Goal: Transaction & Acquisition: Book appointment/travel/reservation

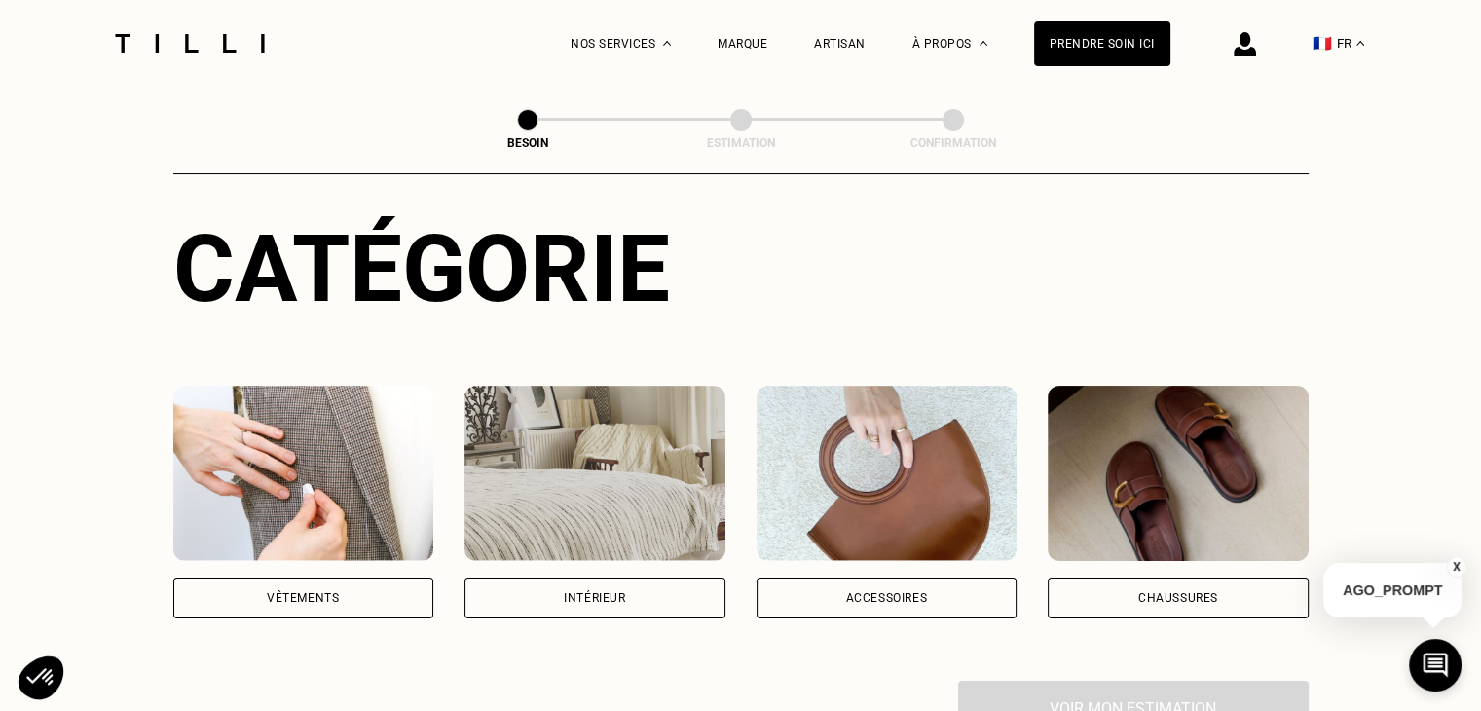
click at [601, 592] on div "Intérieur" at bounding box center [594, 598] width 61 height 12
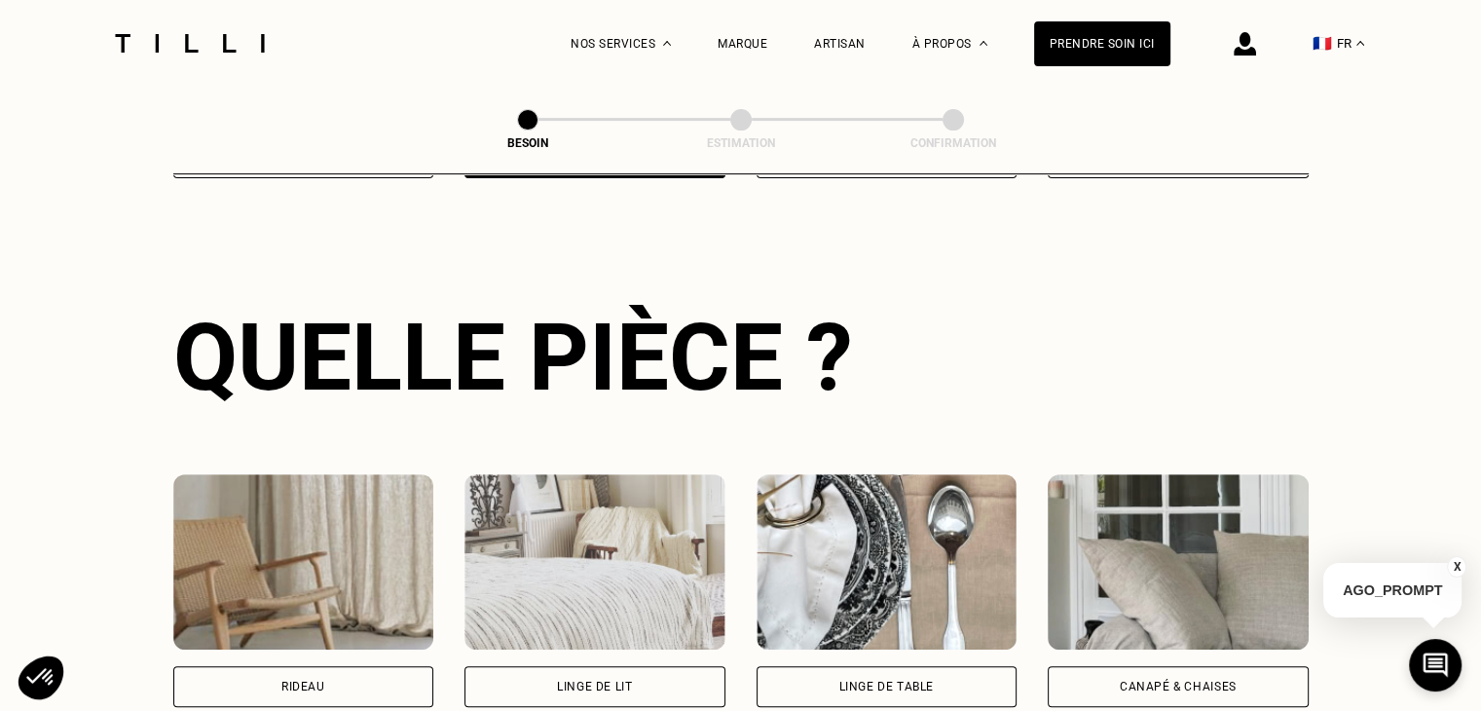
scroll to position [732, 0]
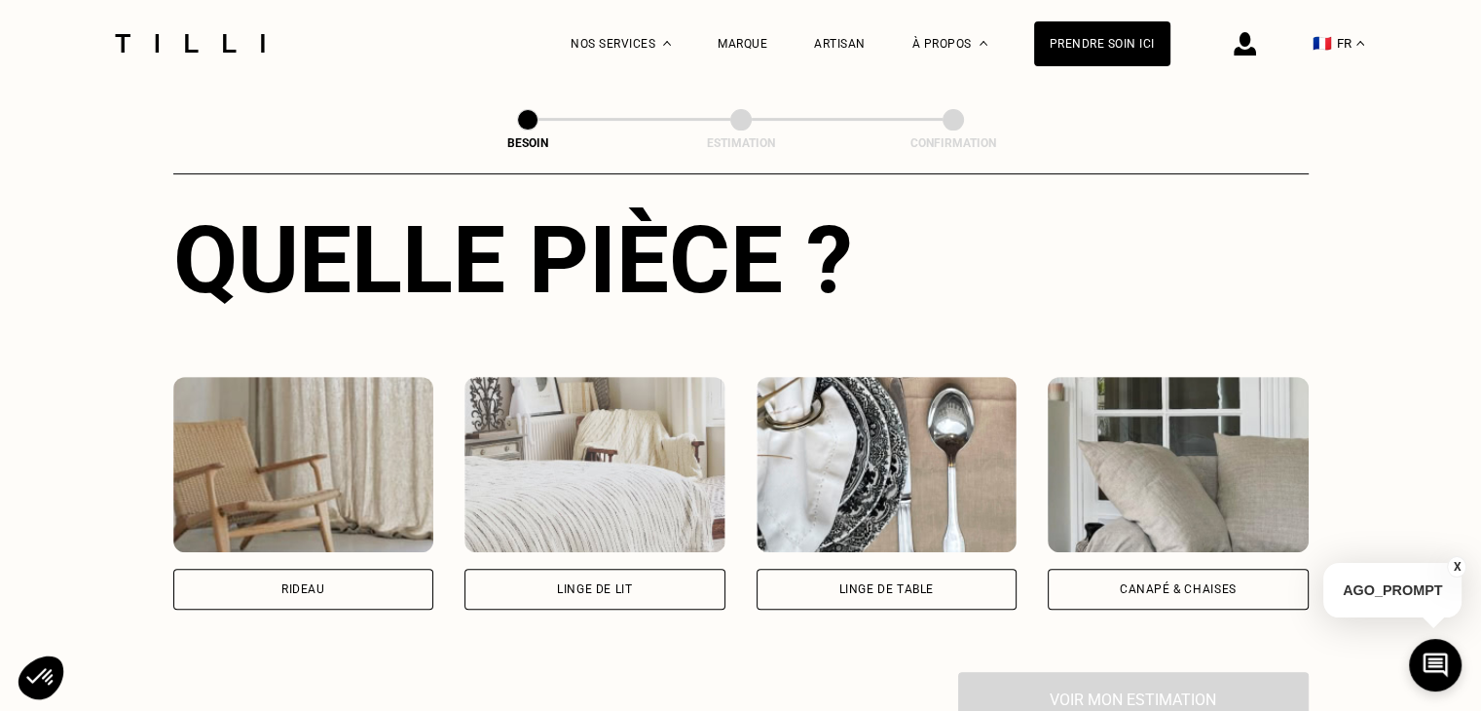
click at [374, 573] on div "Rideau" at bounding box center [303, 589] width 261 height 41
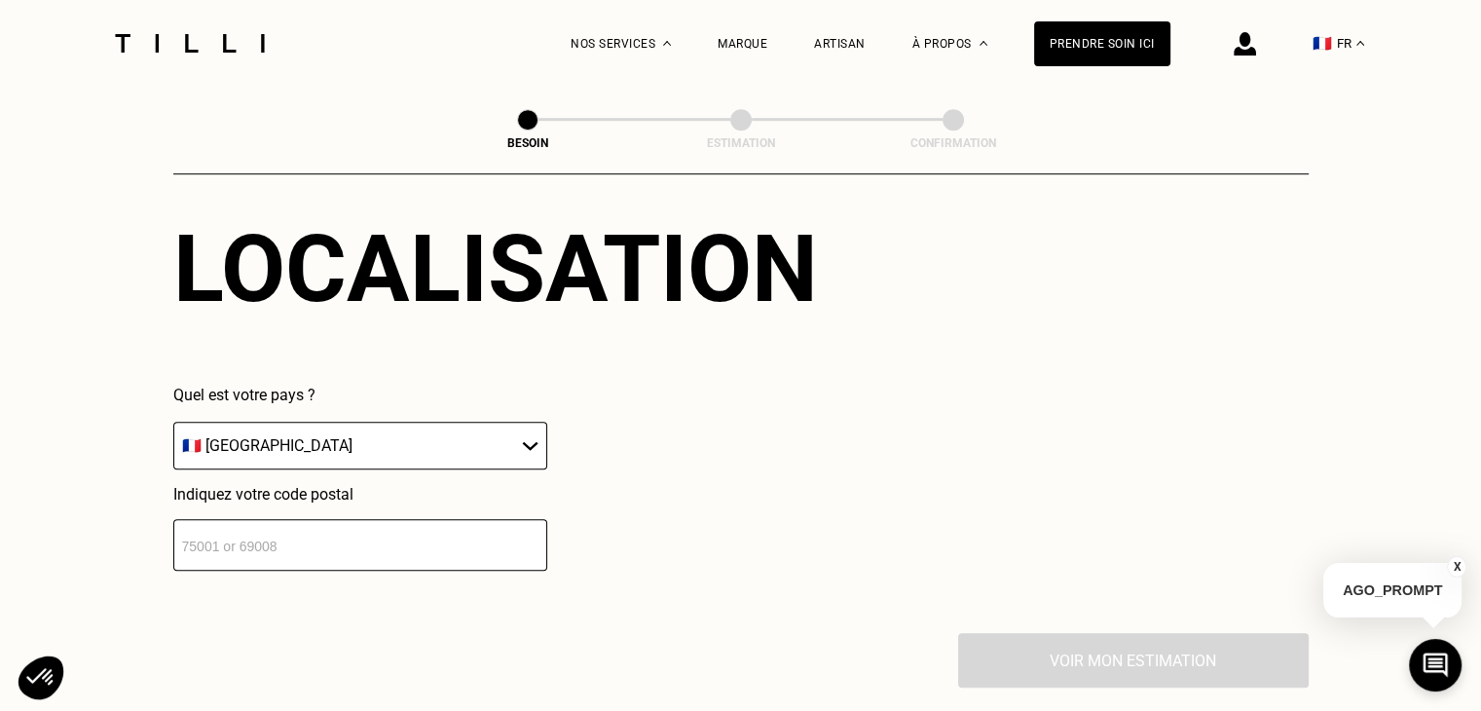
scroll to position [1361, 0]
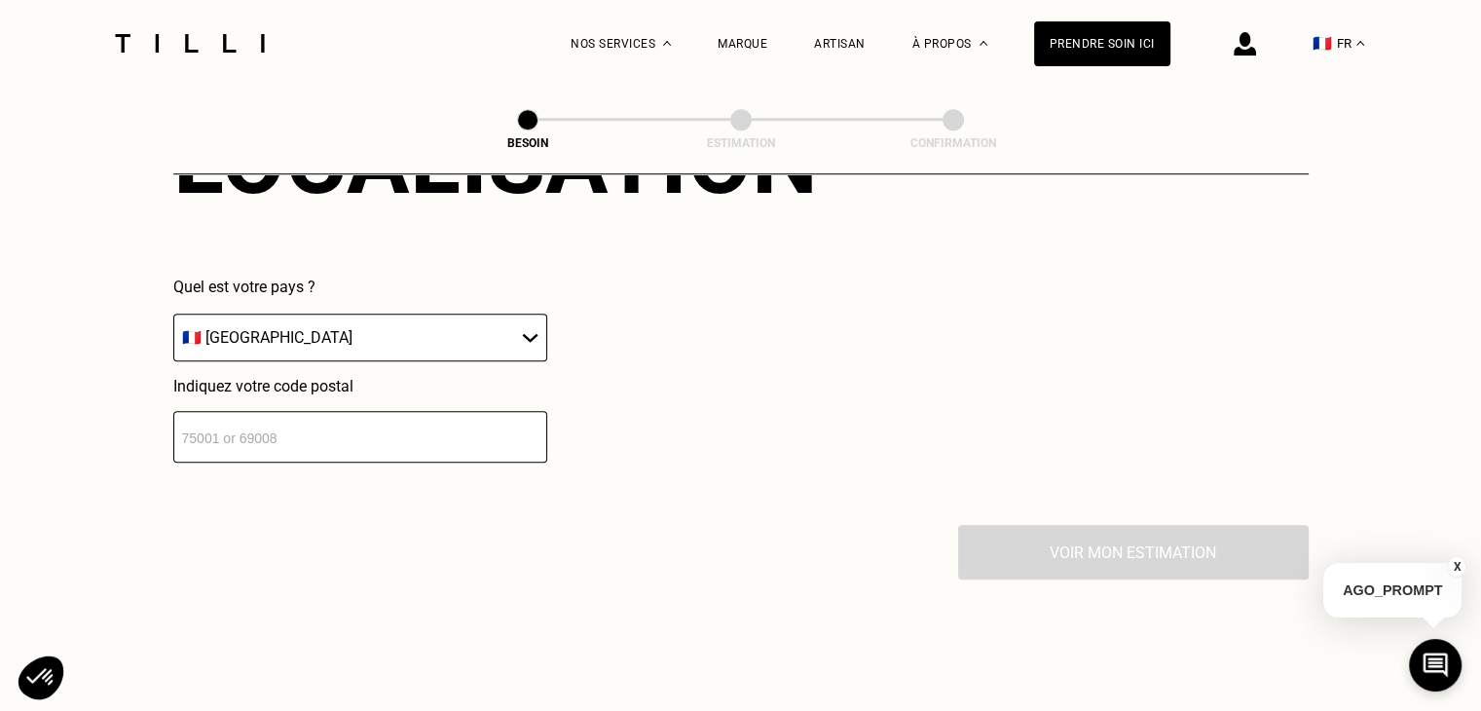
click at [377, 352] on div "Quel est votre pays ? 🇩🇪 [GEOGRAPHIC_DATA] 🇦🇹 [GEOGRAPHIC_DATA] 🇧🇪 [GEOGRAPHIC_…" at bounding box center [360, 370] width 374 height 185
click at [378, 336] on select "🇩🇪 [GEOGRAPHIC_DATA] 🇦🇹 [GEOGRAPHIC_DATA] 🇧🇪 [GEOGRAPHIC_DATA] 🇧🇬 Bulgarie 🇨🇾 C…" at bounding box center [360, 338] width 374 height 48
select select "BE"
click at [173, 314] on select "🇩🇪 [GEOGRAPHIC_DATA] 🇦🇹 [GEOGRAPHIC_DATA] 🇧🇪 [GEOGRAPHIC_DATA] 🇧🇬 Bulgarie 🇨🇾 C…" at bounding box center [360, 338] width 374 height 48
click at [288, 442] on input "number" at bounding box center [360, 437] width 374 height 52
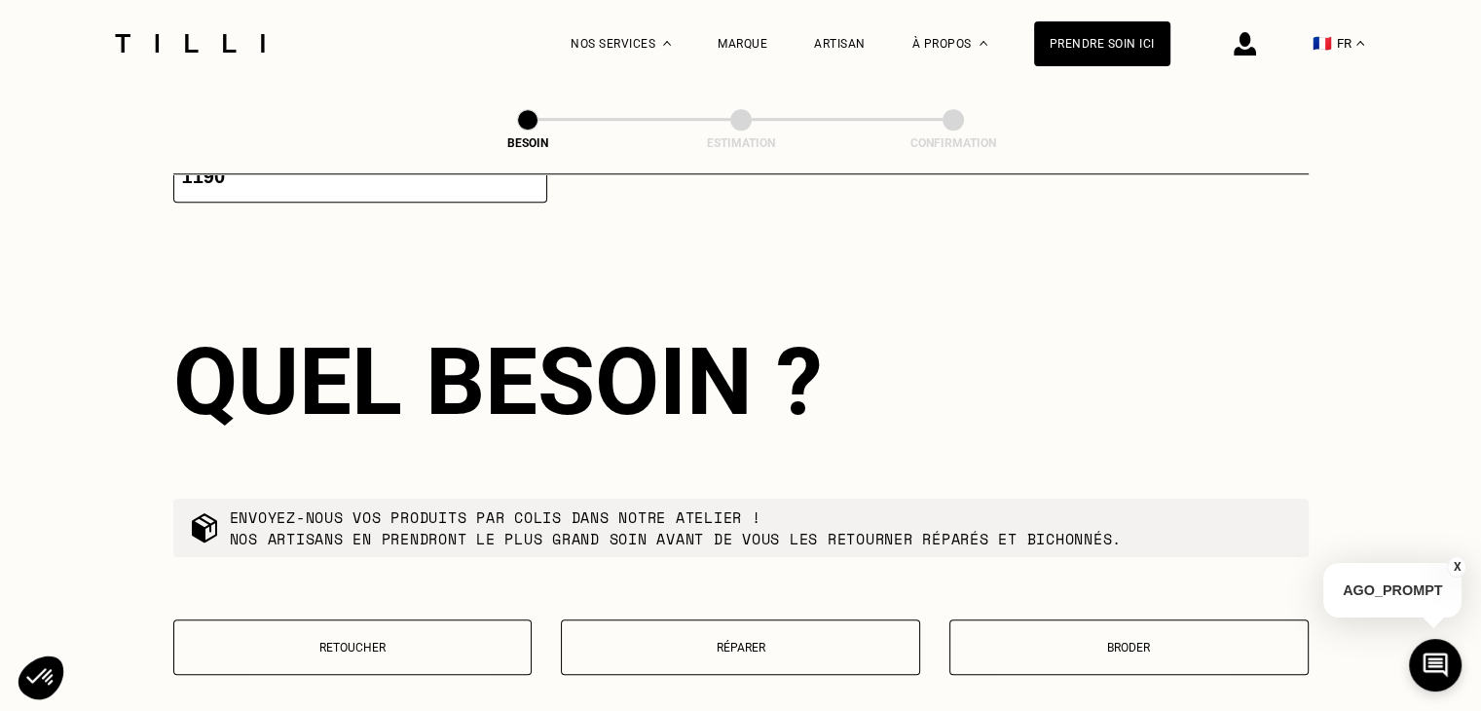
scroll to position [1651, 0]
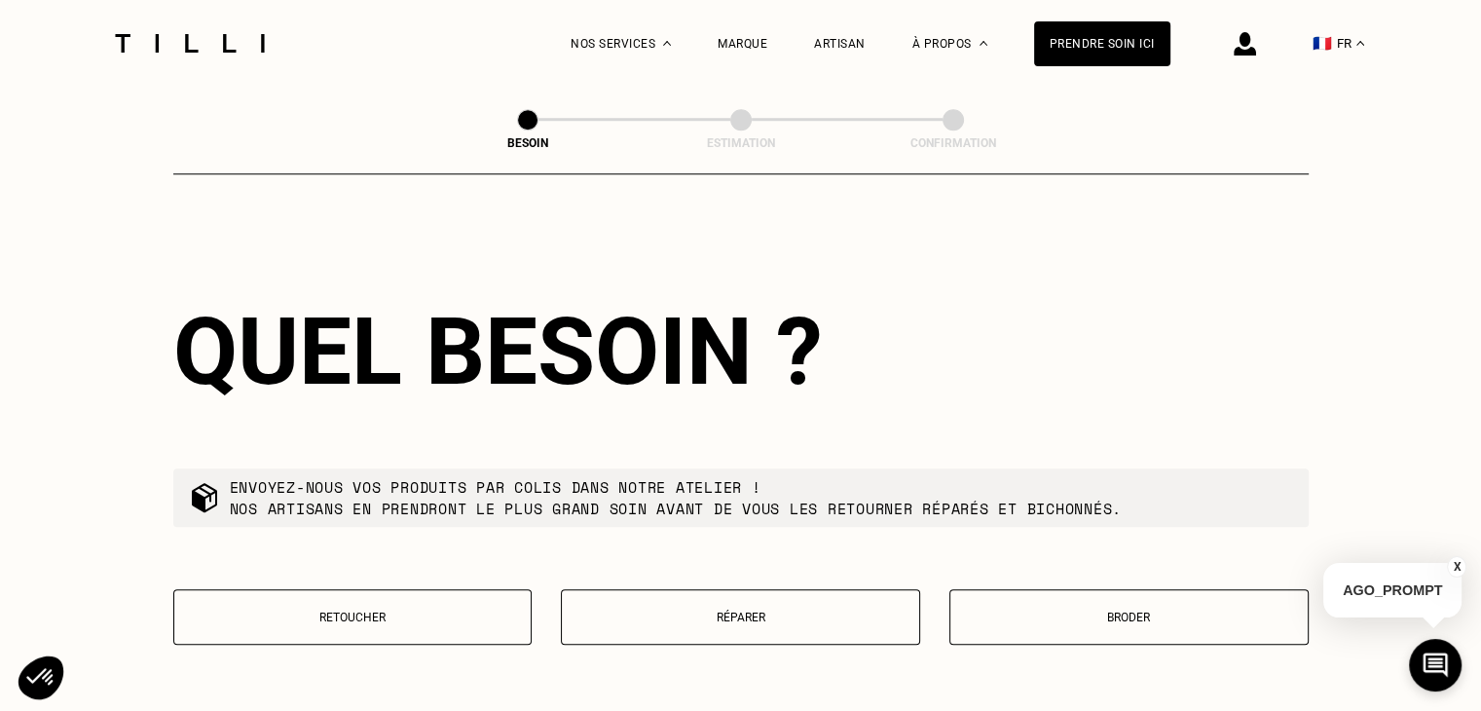
type input "1190"
click at [367, 590] on button "Retoucher" at bounding box center [352, 617] width 359 height 56
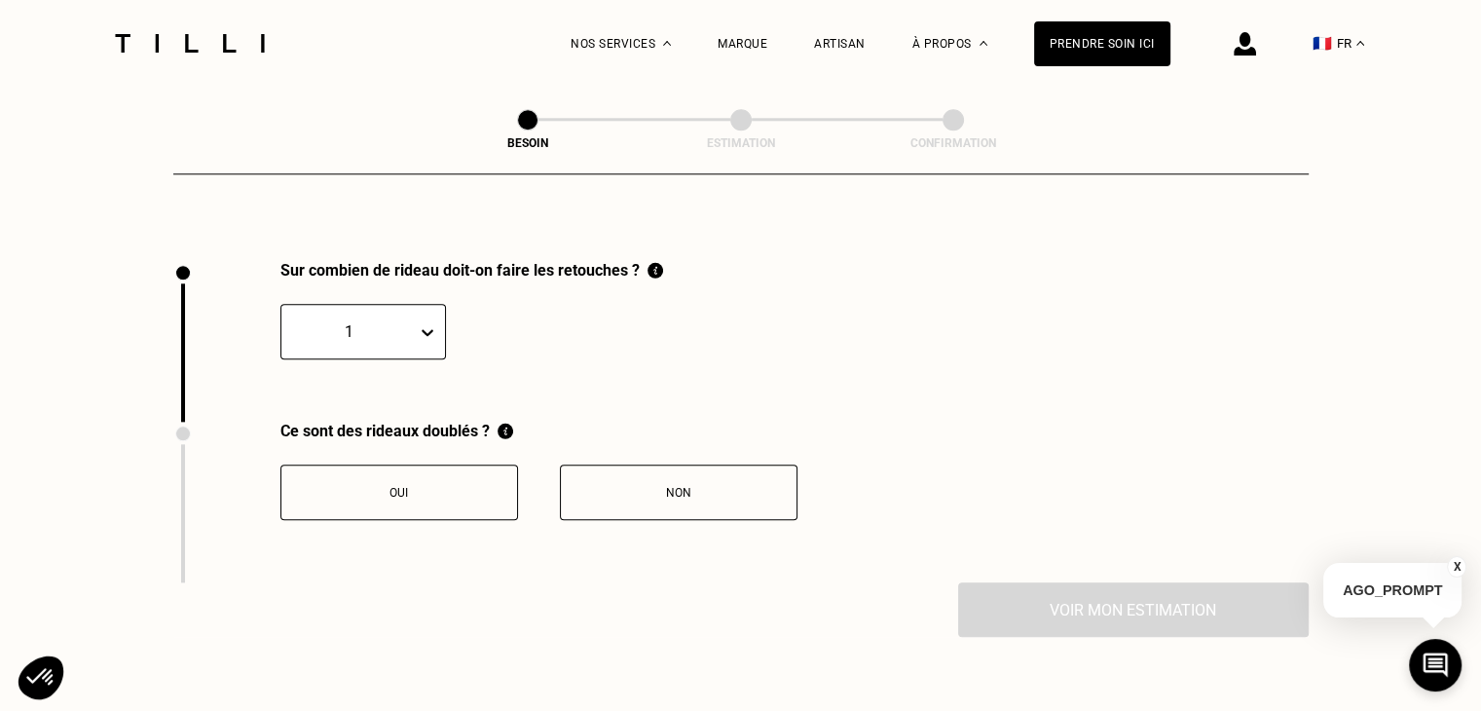
scroll to position [2151, 0]
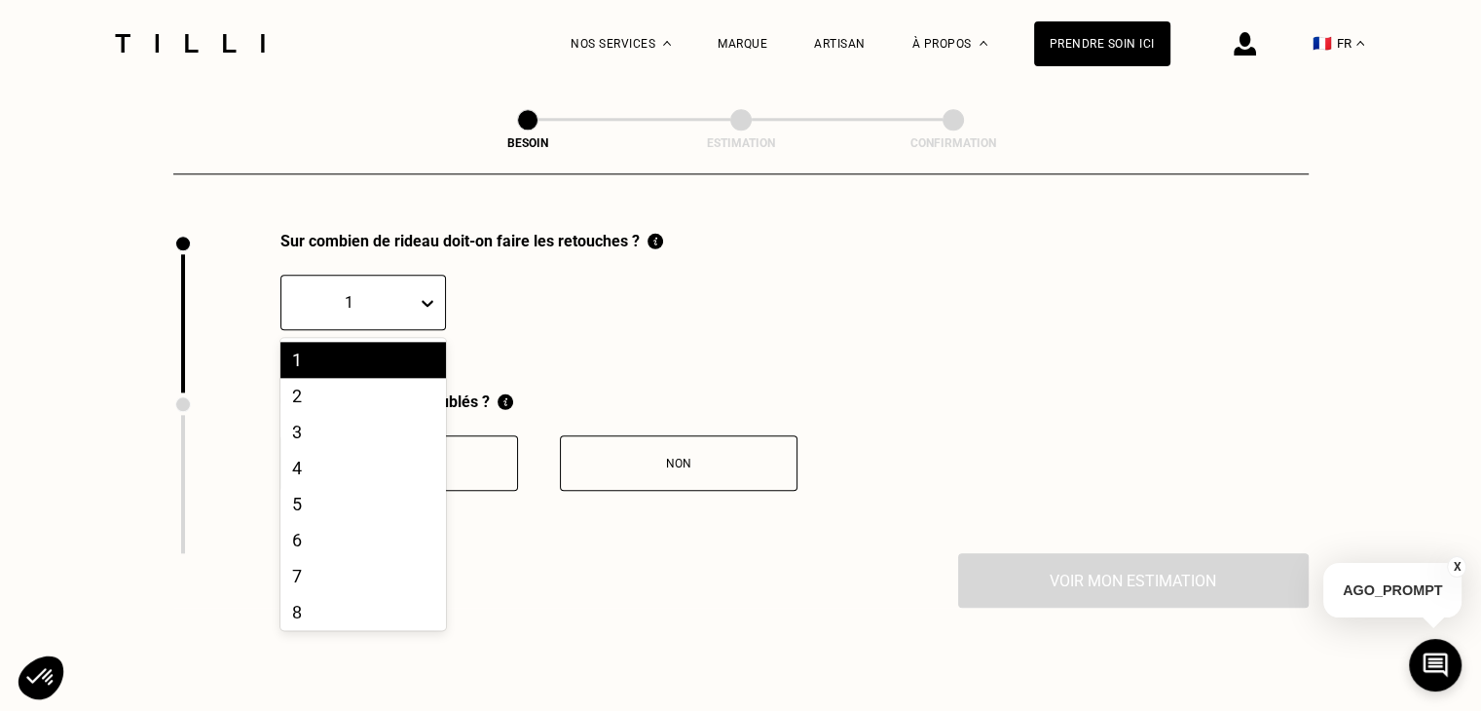
click at [425, 293] on icon at bounding box center [427, 302] width 19 height 19
click at [374, 381] on div "2" at bounding box center [364, 396] width 166 height 36
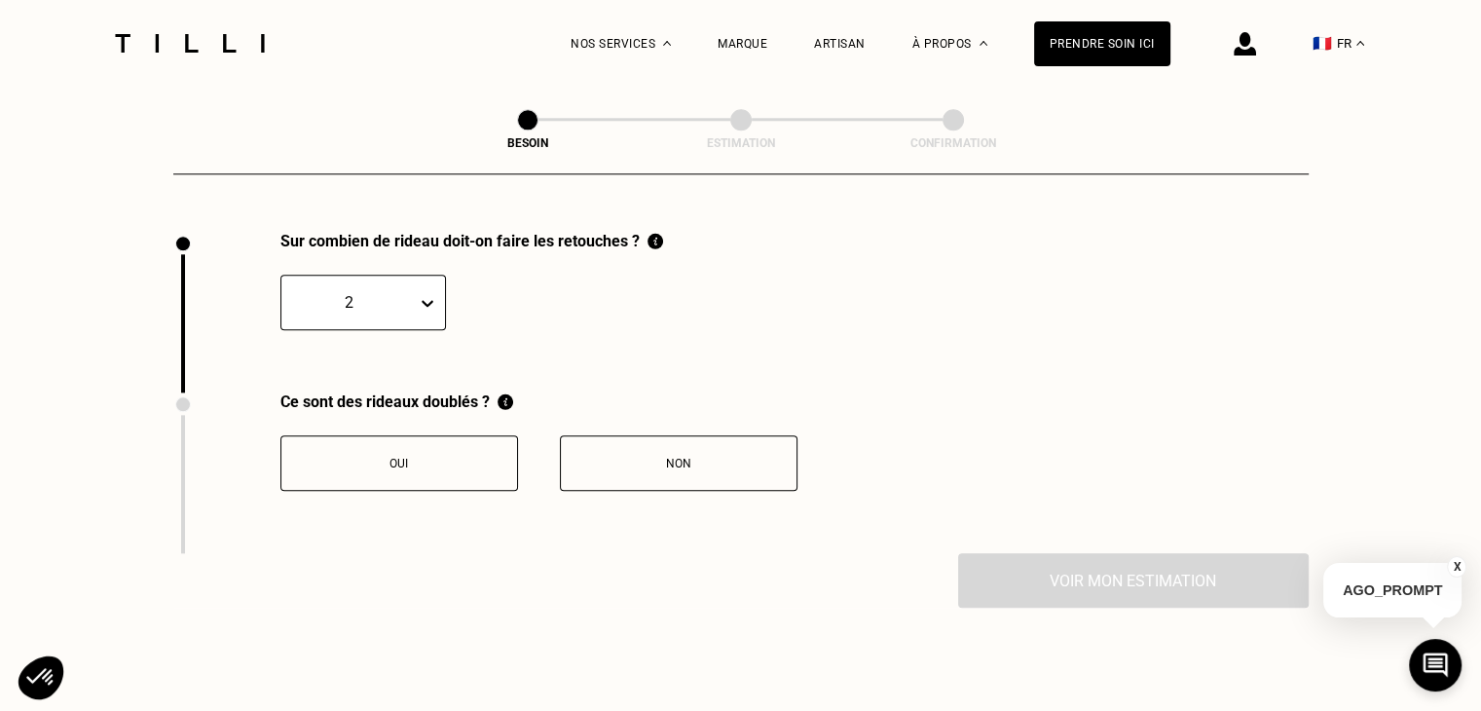
click at [700, 457] on button "Non" at bounding box center [679, 463] width 238 height 56
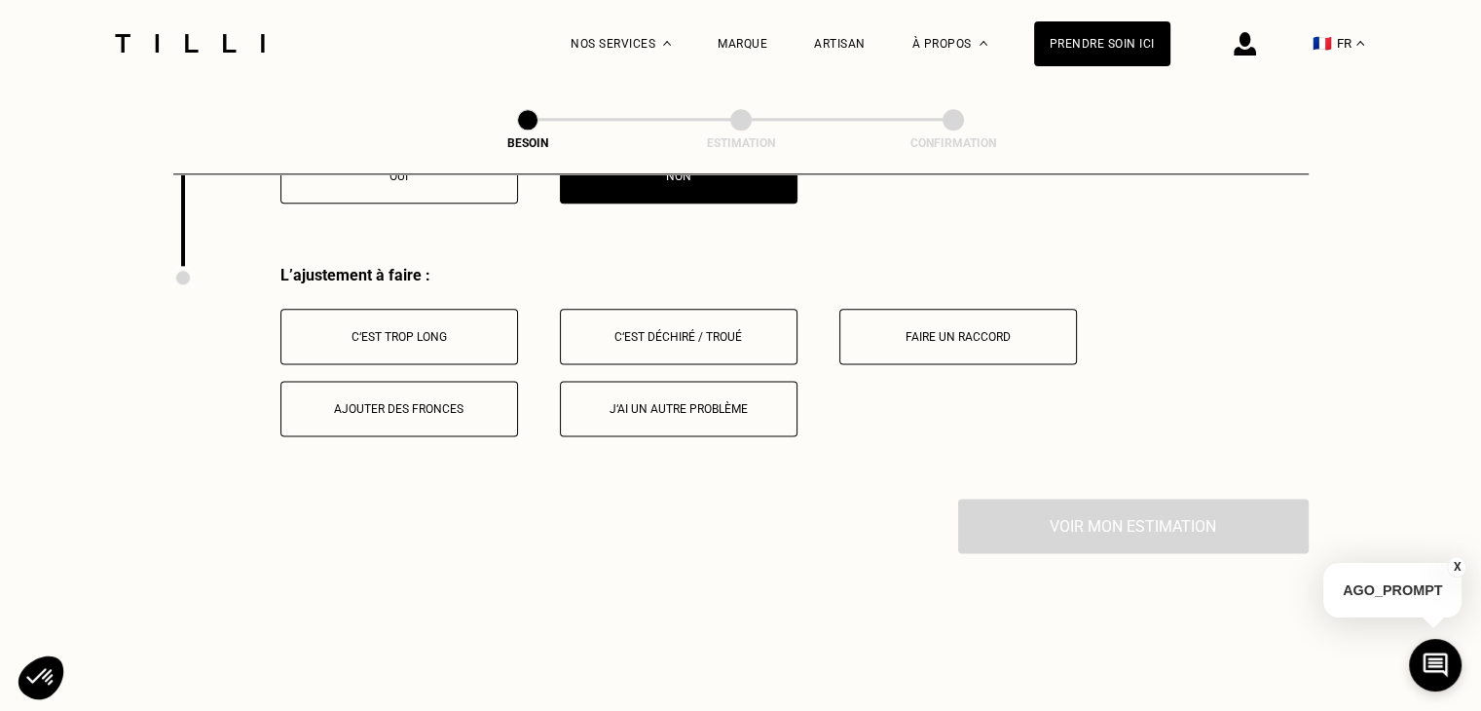
scroll to position [2473, 0]
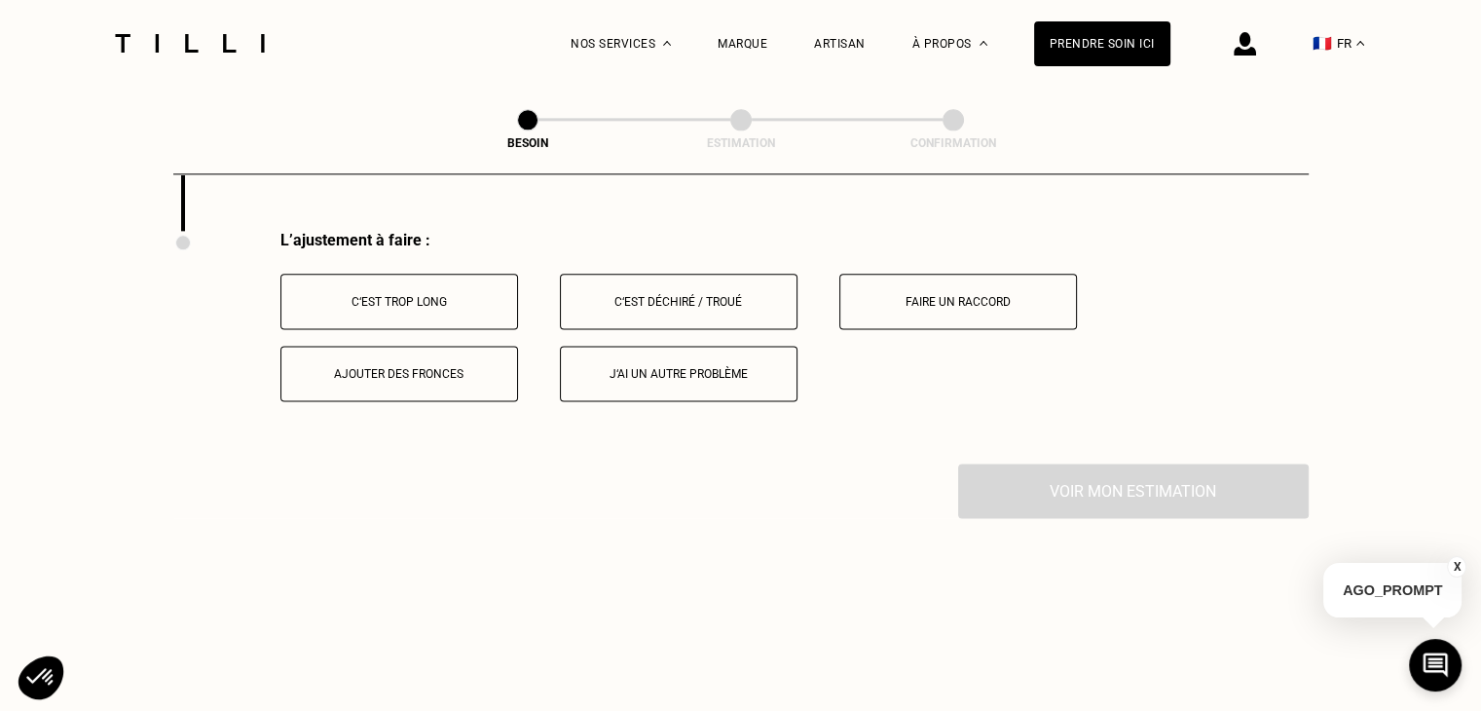
click at [374, 299] on button "C‘est trop long" at bounding box center [400, 302] width 238 height 56
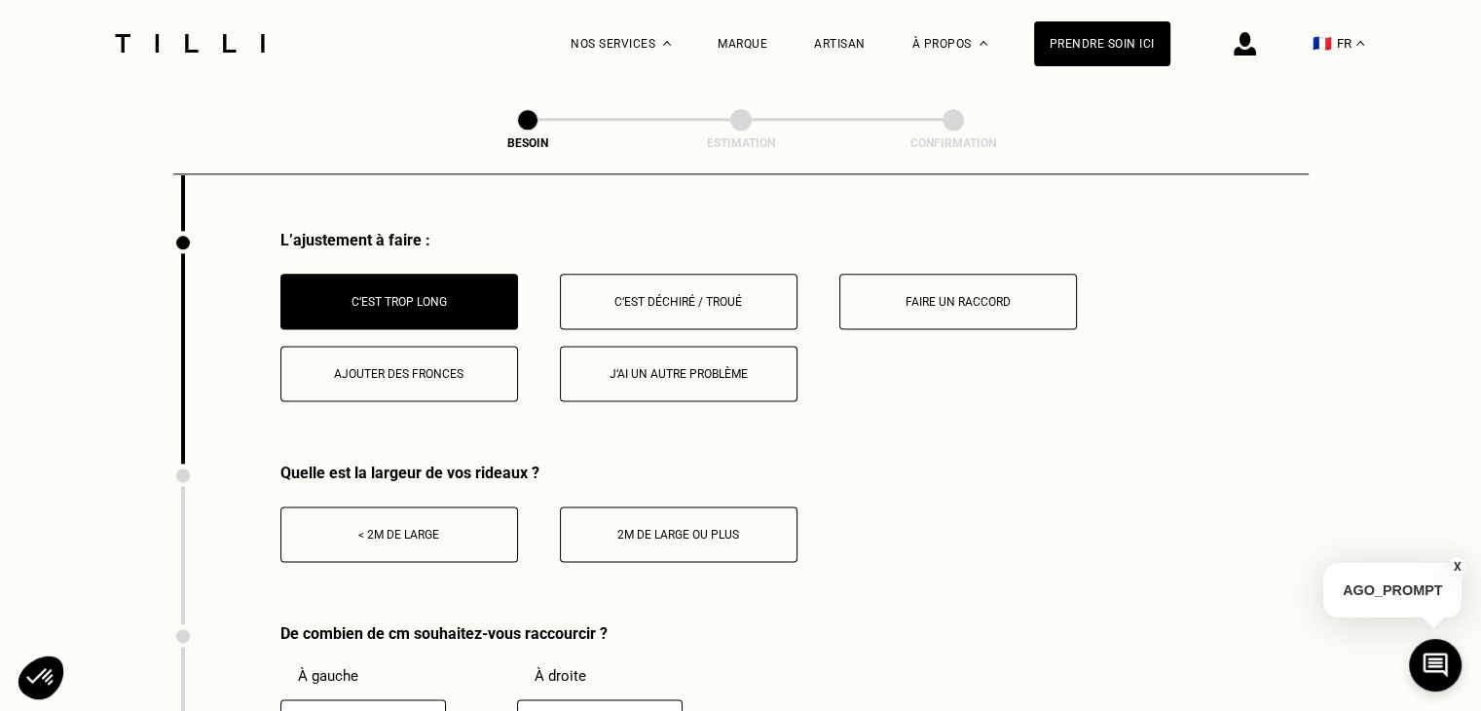
click at [647, 534] on button "2m de large ou plus" at bounding box center [679, 534] width 238 height 56
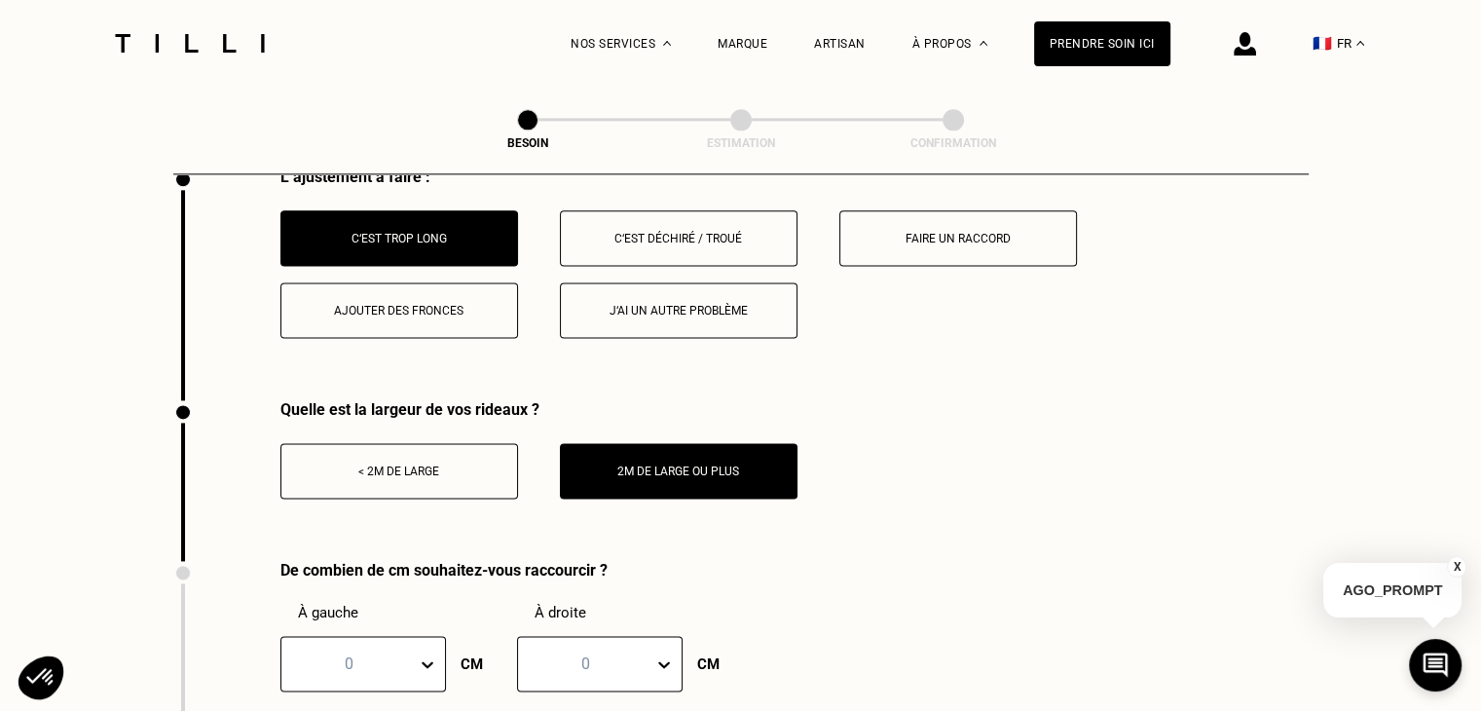
scroll to position [2570, 0]
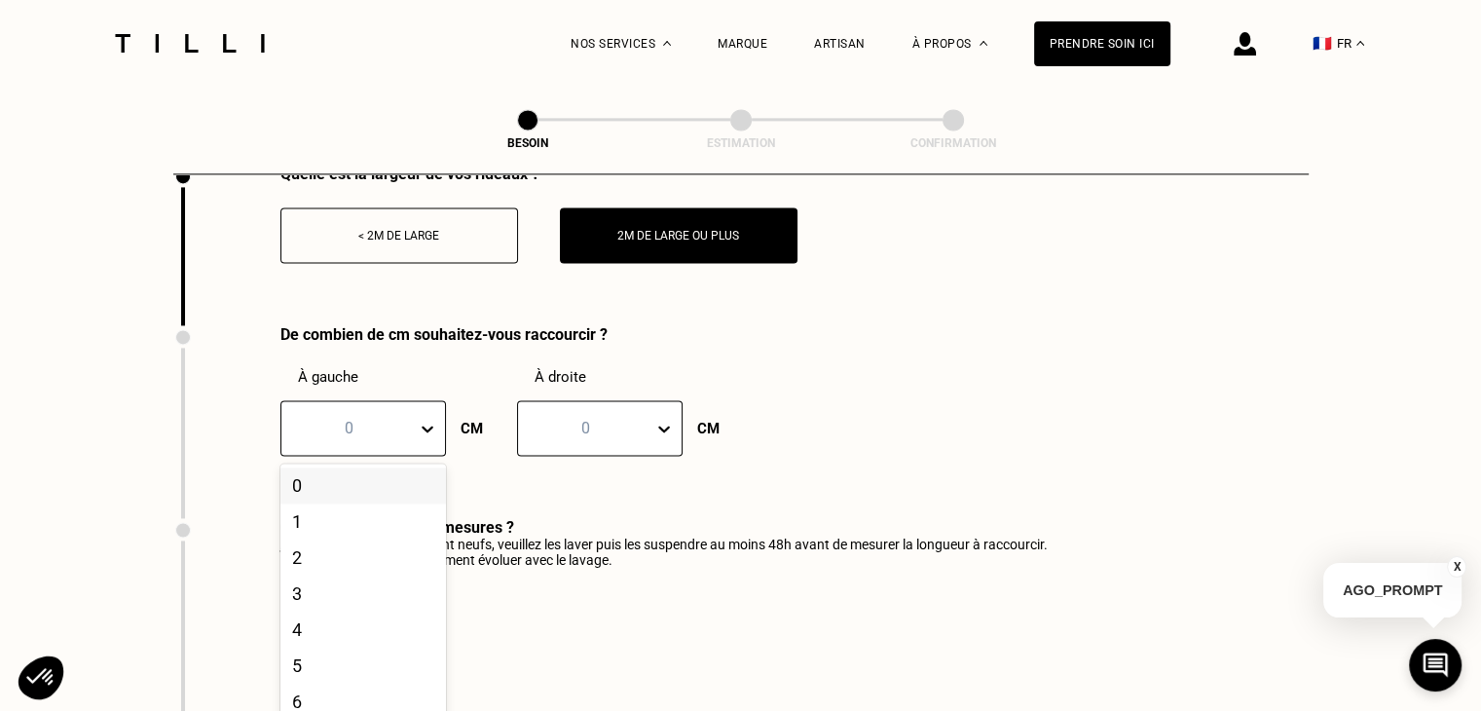
click at [429, 456] on div "101 results available. Use Up and Down to choose options, press Enter to select…" at bounding box center [364, 428] width 166 height 56
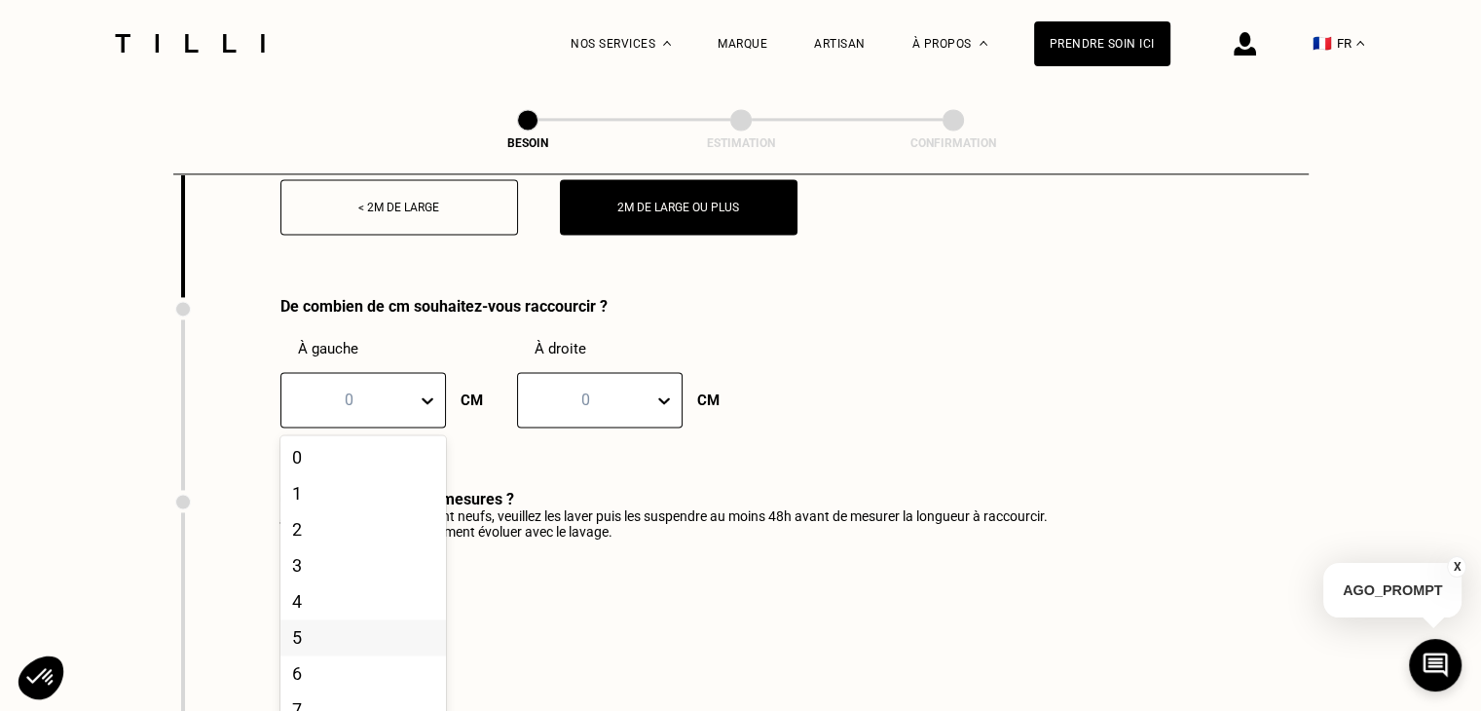
scroll to position [2813, 0]
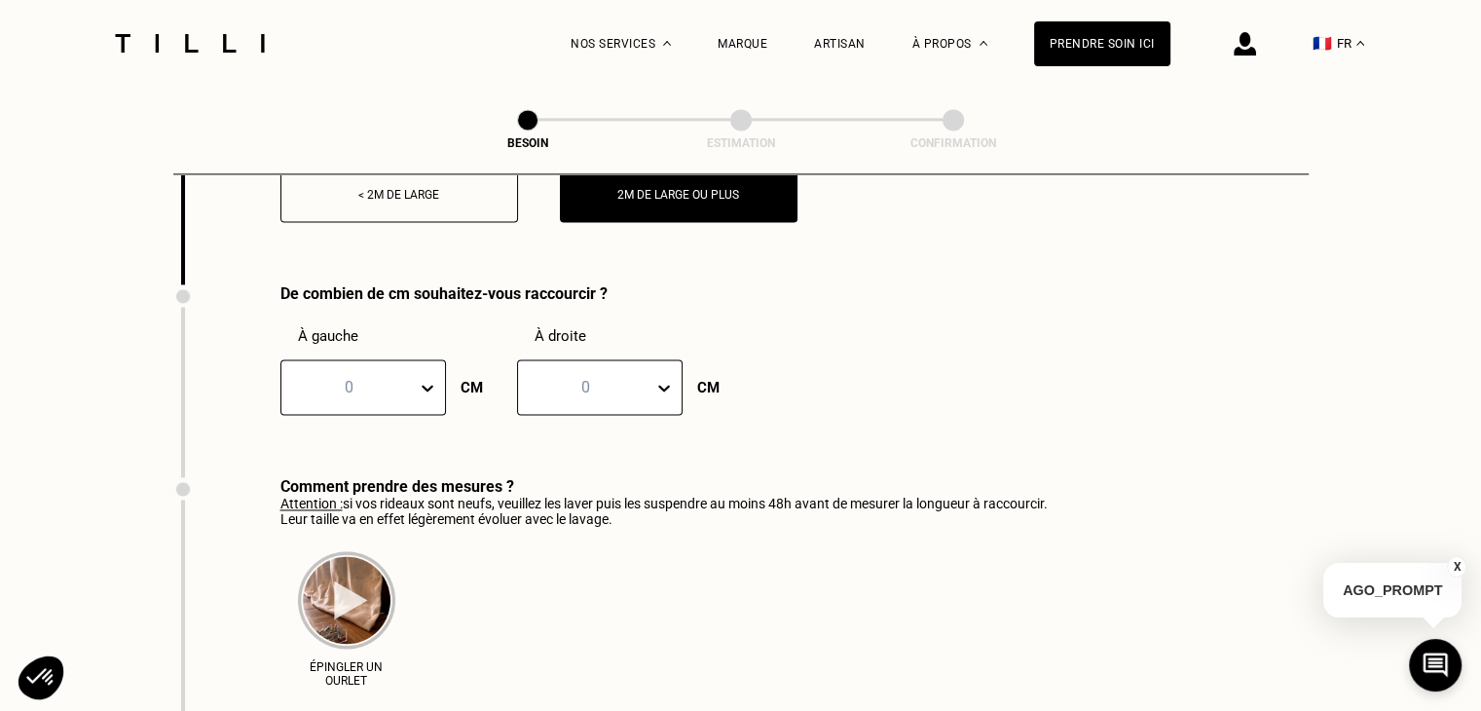
click at [576, 505] on p "Attention : si vos rideaux sont neufs, veuillez les laver puis les suspendre au…" at bounding box center [665, 511] width 768 height 31
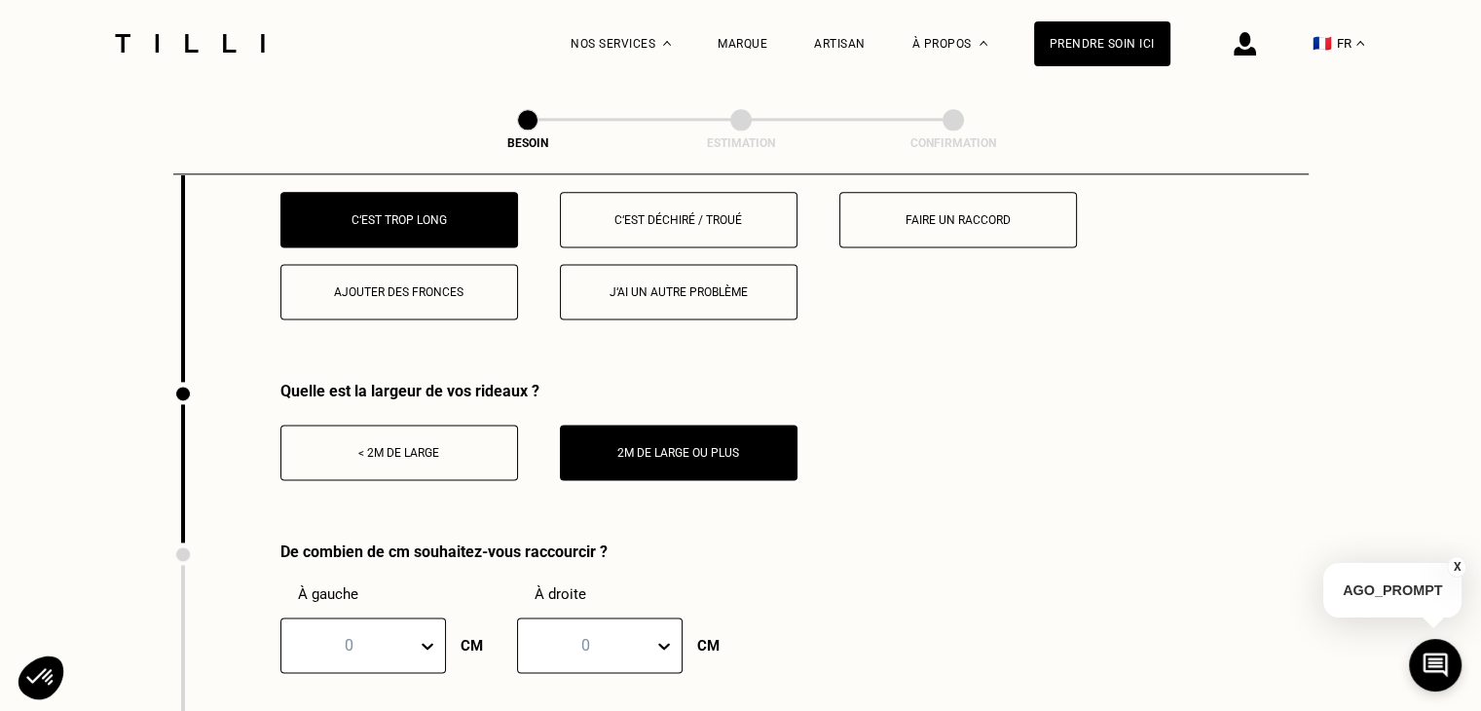
scroll to position [2521, 0]
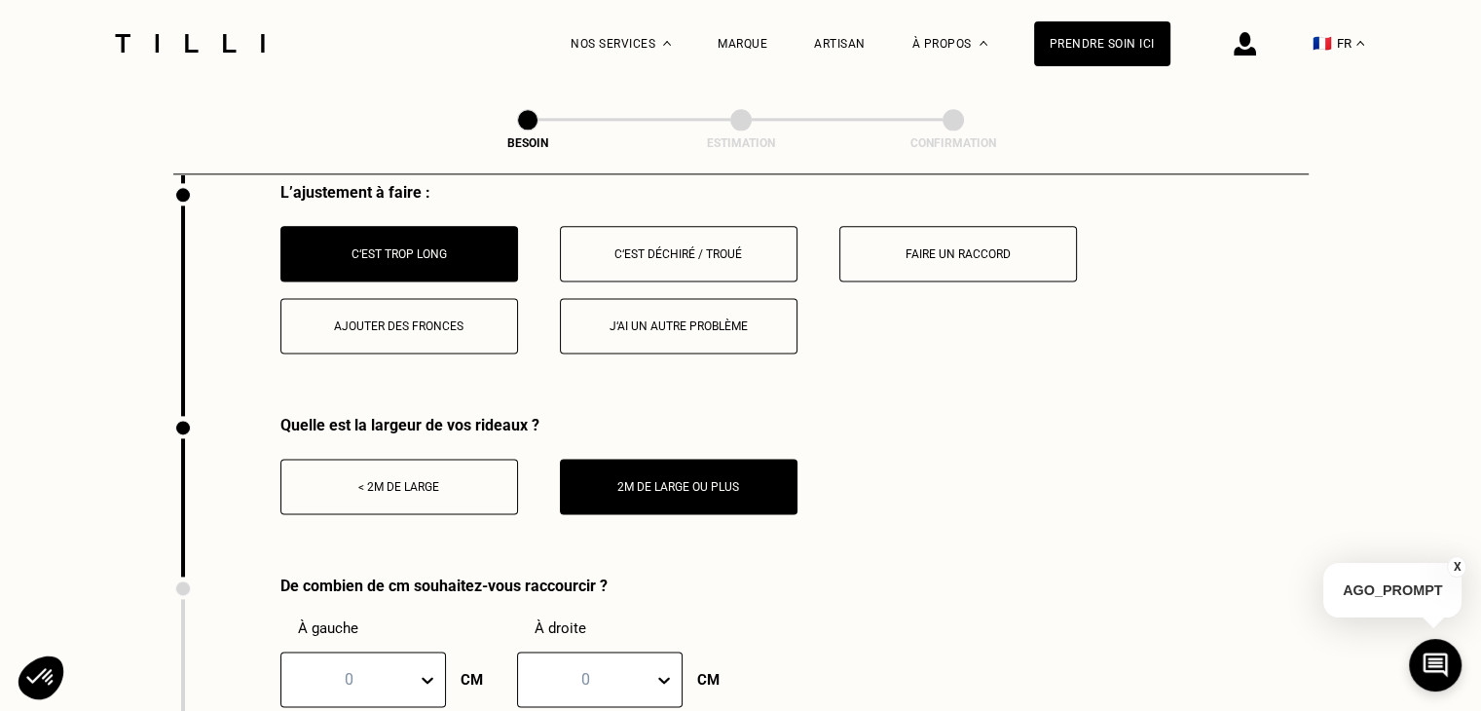
click at [972, 247] on div "Faire un raccord" at bounding box center [958, 254] width 216 height 14
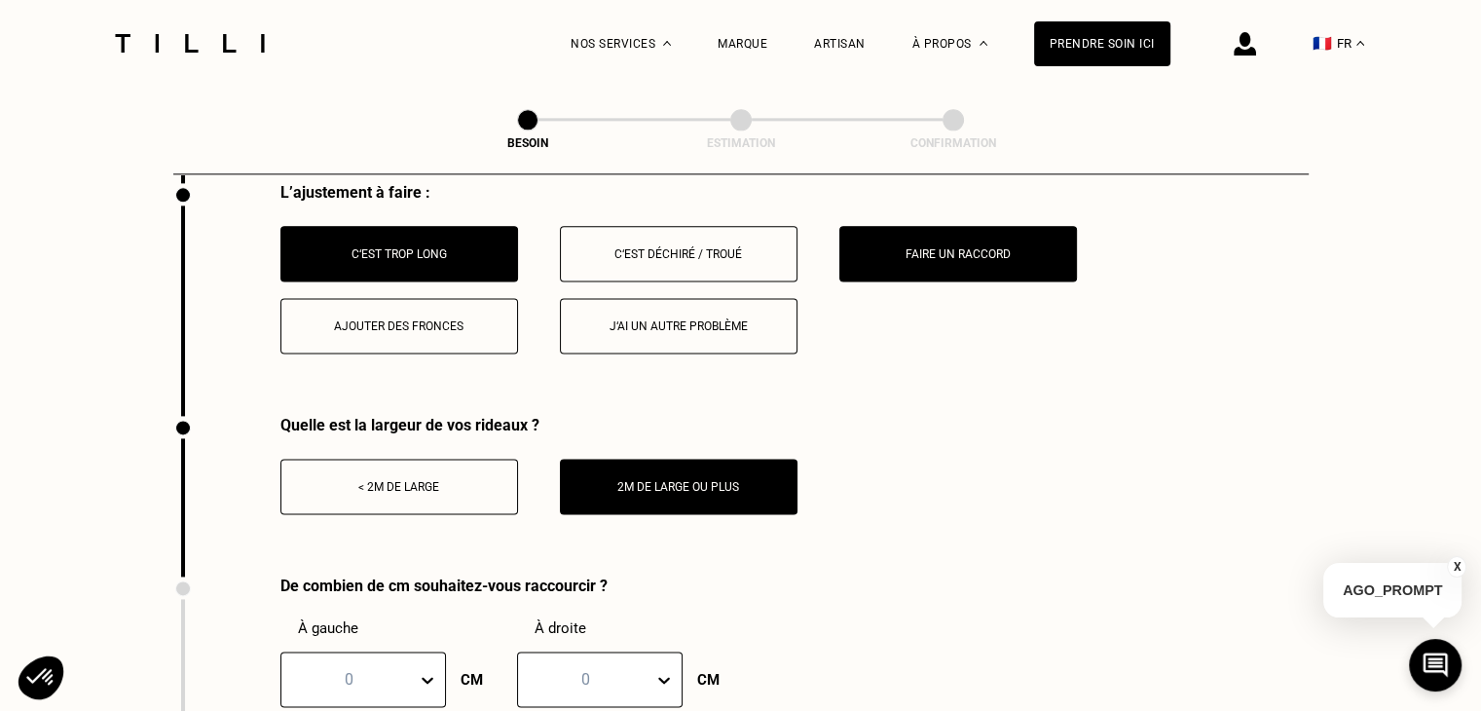
click at [690, 459] on button "2m de large ou plus" at bounding box center [679, 487] width 238 height 56
drag, startPoint x: 559, startPoint y: 441, endPoint x: 498, endPoint y: 456, distance: 63.1
click at [557, 441] on div "< 2m de large 2m de large ou plus" at bounding box center [539, 474] width 517 height 80
click at [498, 459] on button "< 2m de large" at bounding box center [400, 487] width 238 height 56
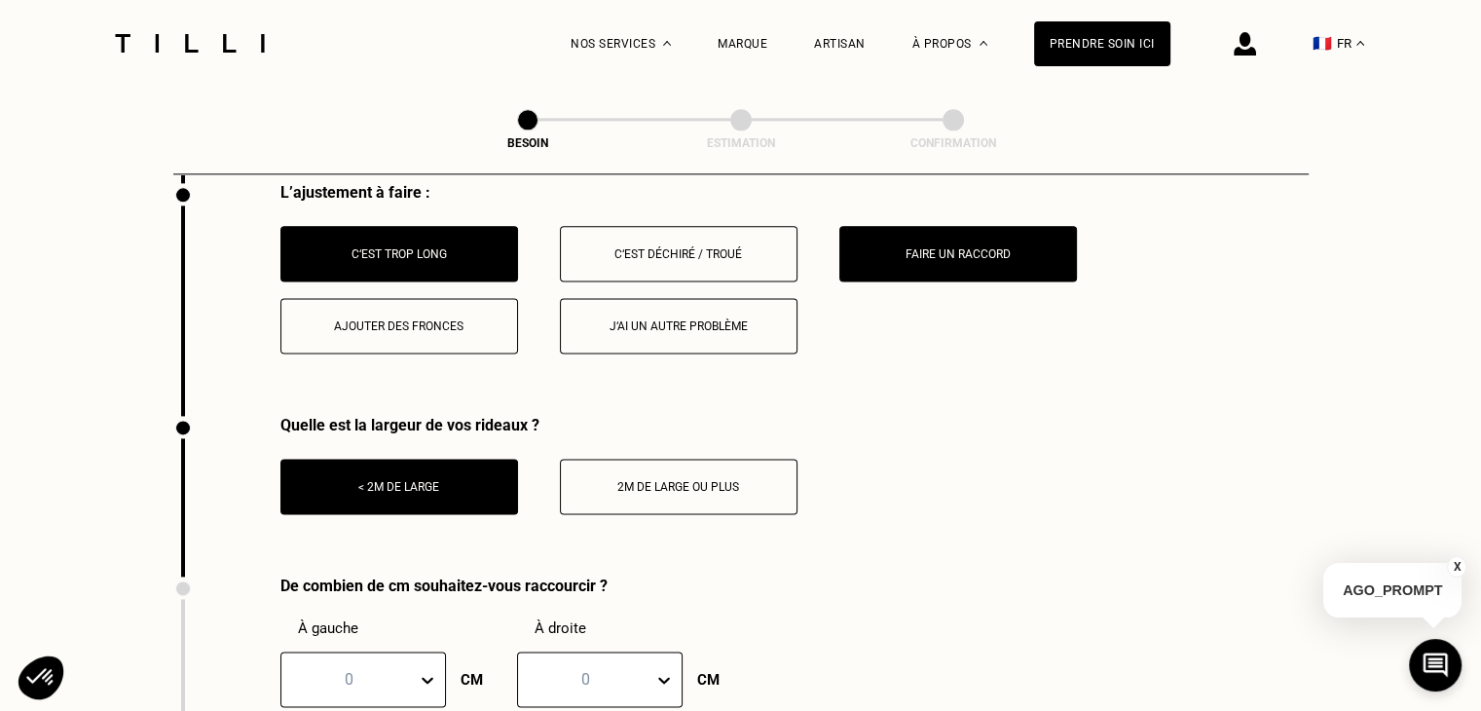
click at [583, 468] on button "2m de large ou plus" at bounding box center [679, 487] width 238 height 56
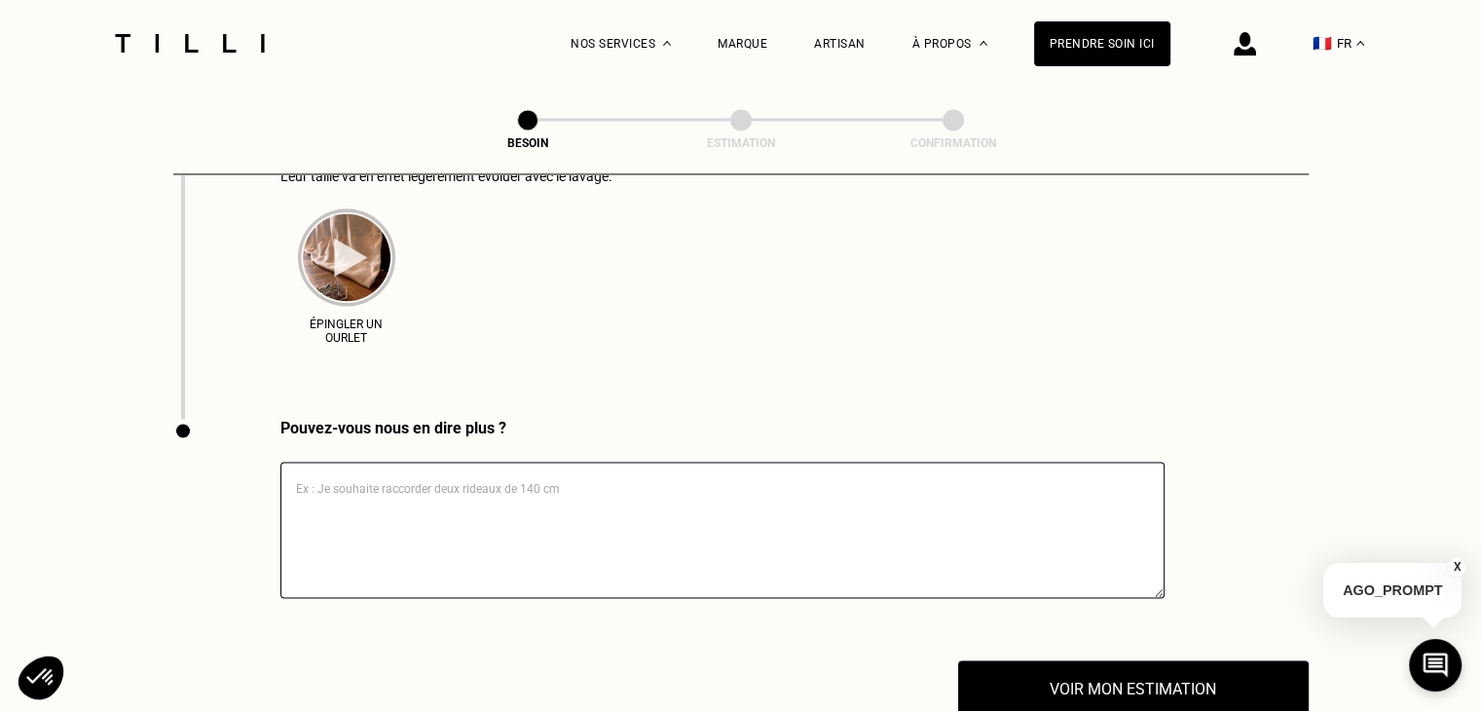
scroll to position [3202, 0]
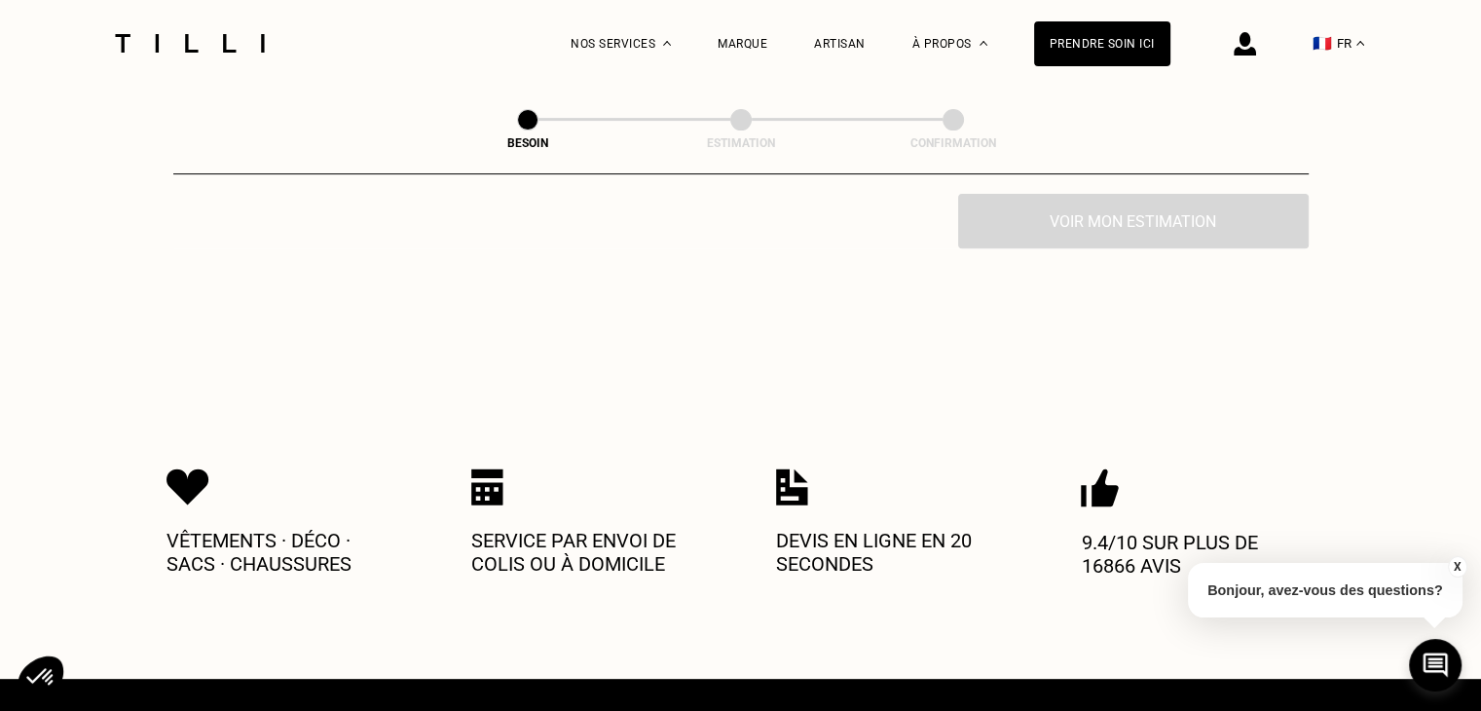
scroll to position [292, 0]
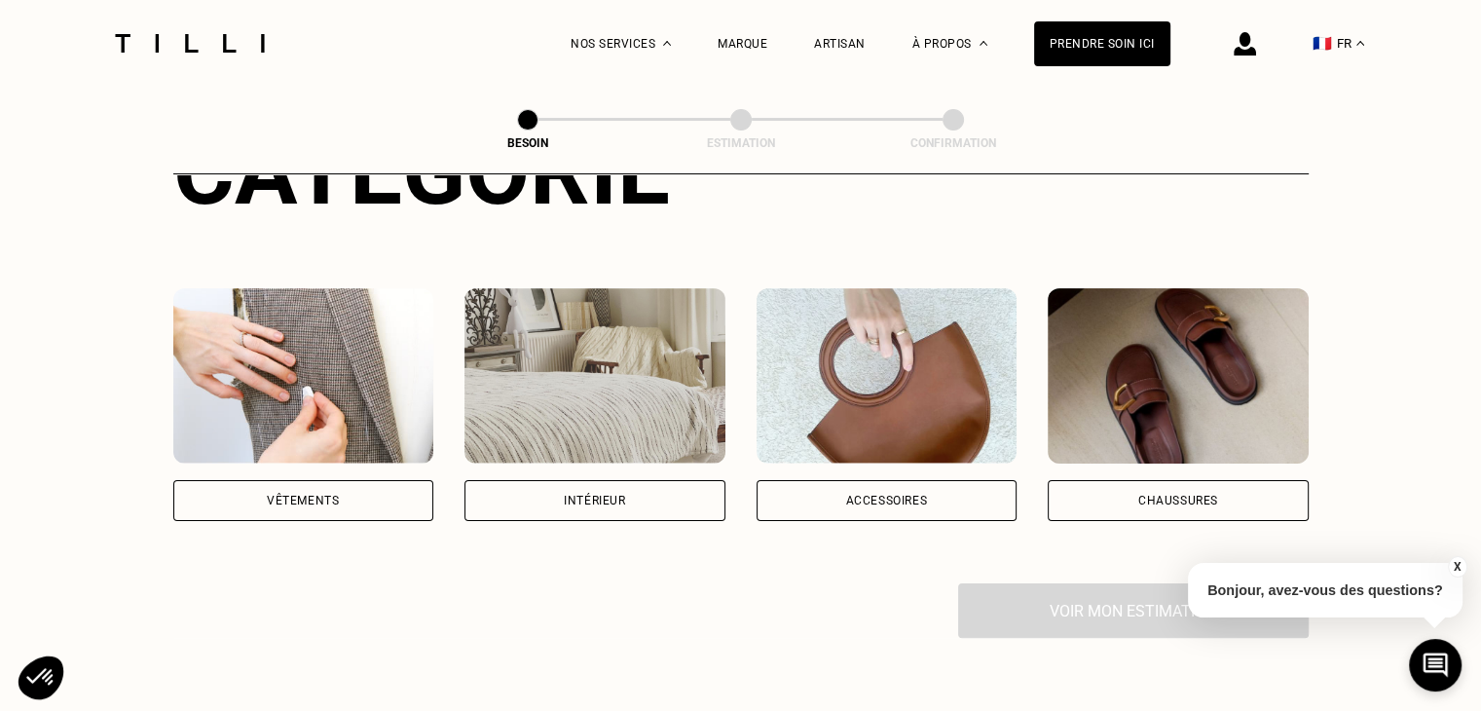
click at [579, 321] on img at bounding box center [595, 375] width 261 height 175
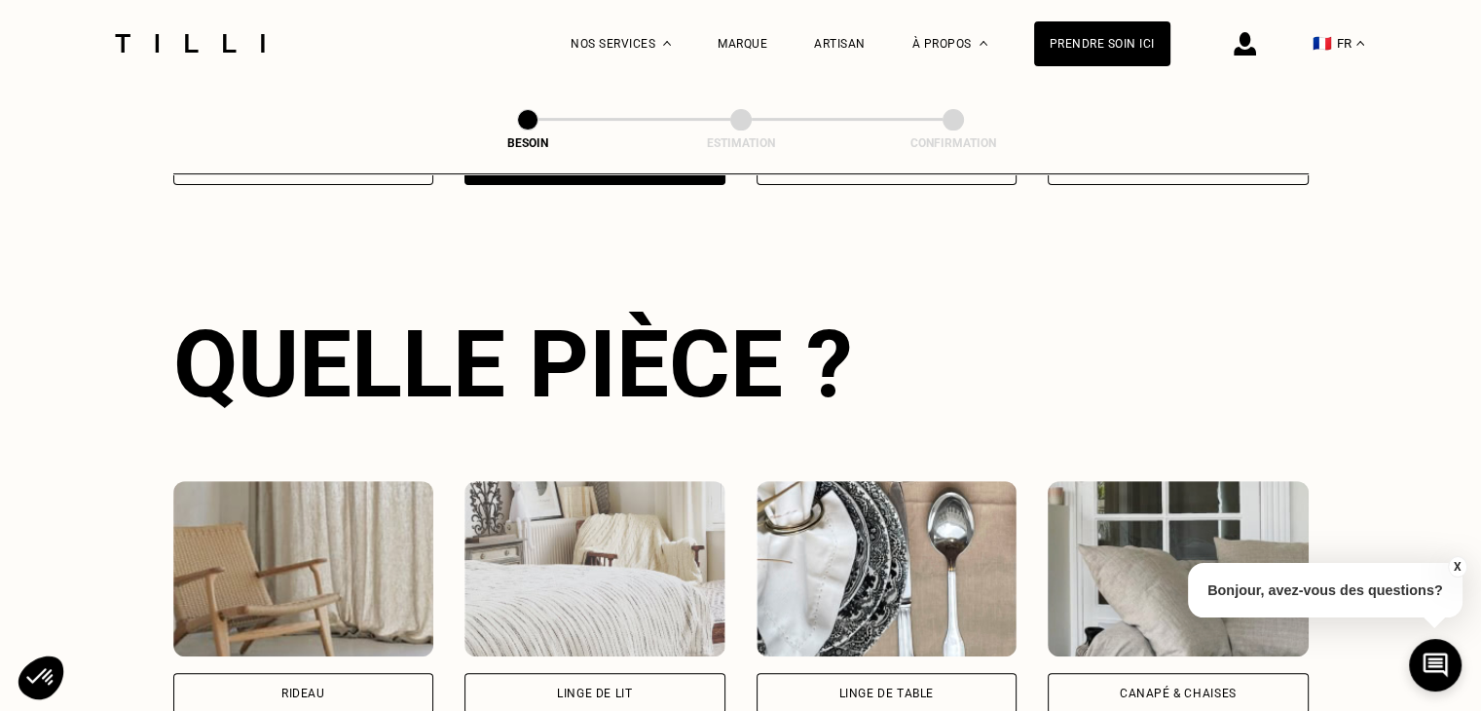
scroll to position [635, 0]
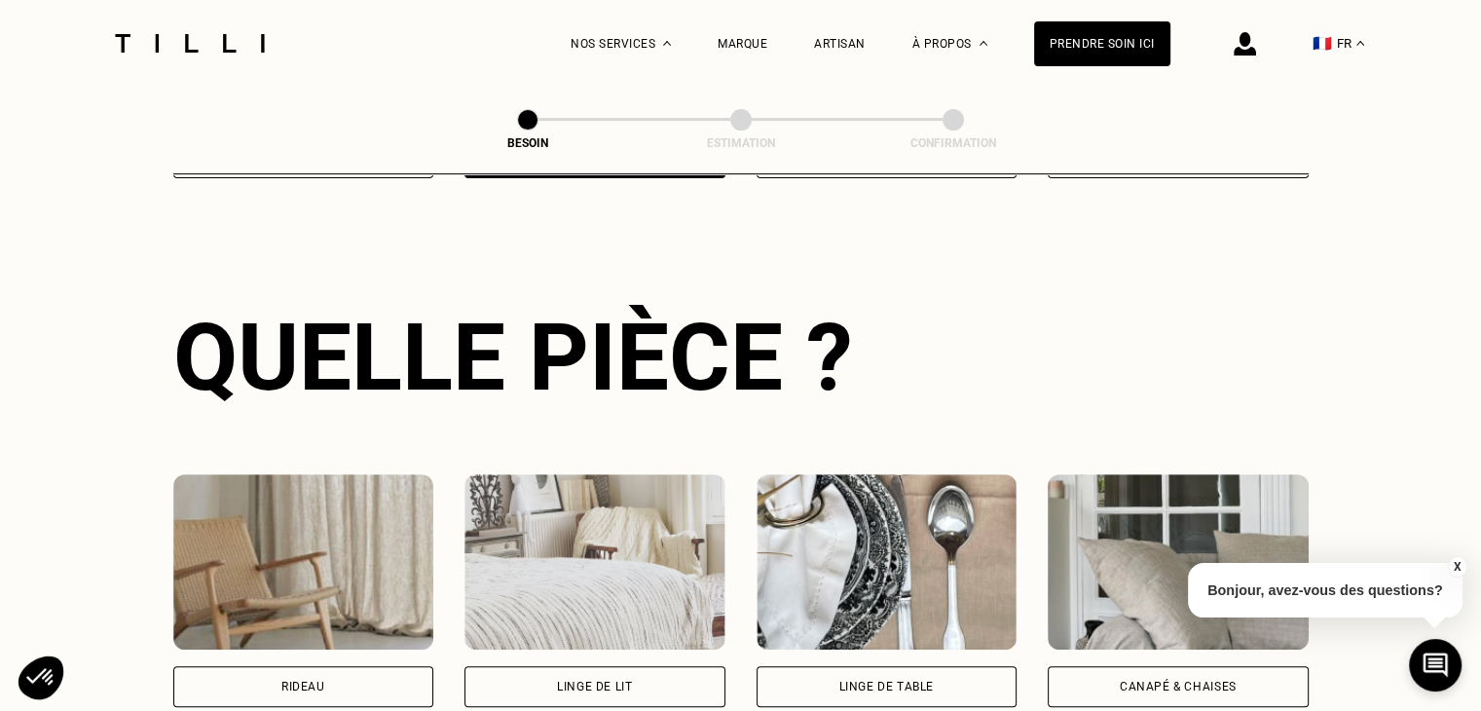
click at [288, 585] on img at bounding box center [303, 561] width 261 height 175
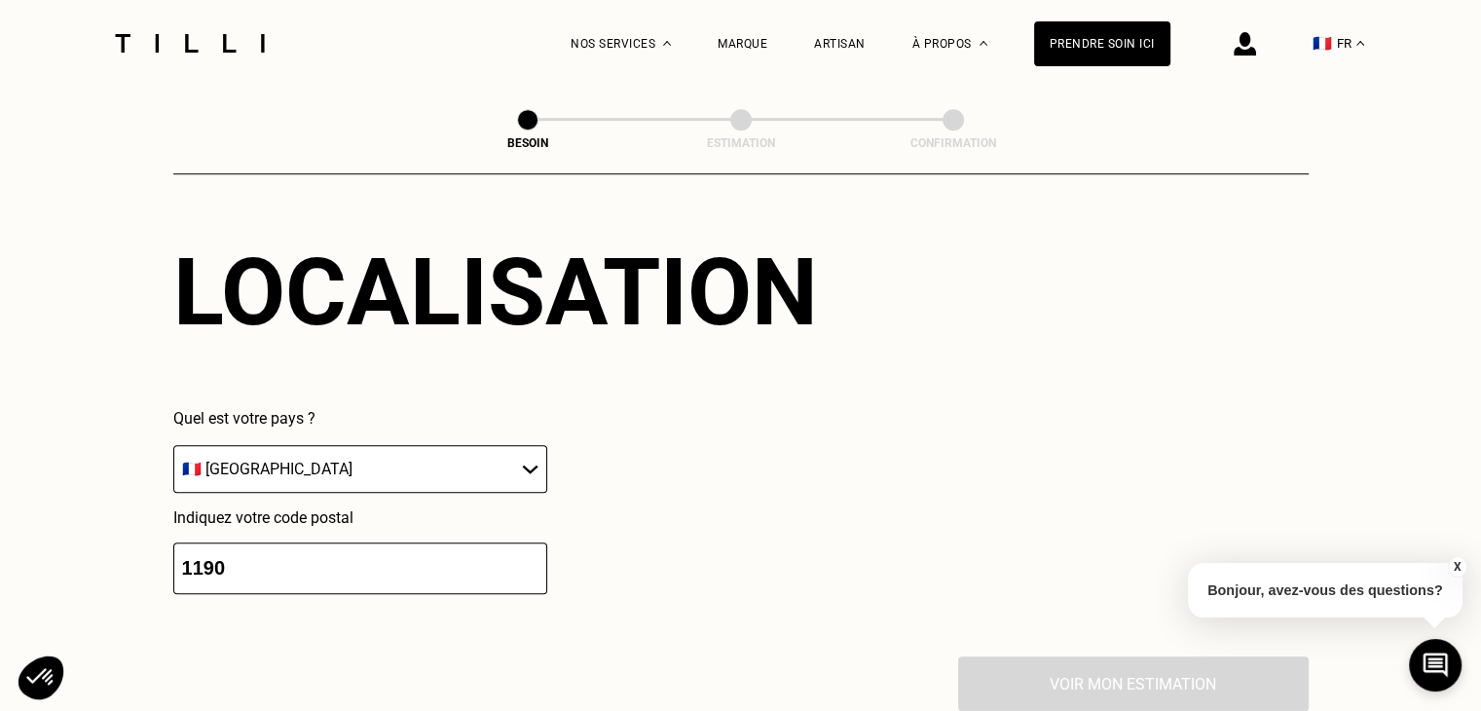
scroll to position [1263, 0]
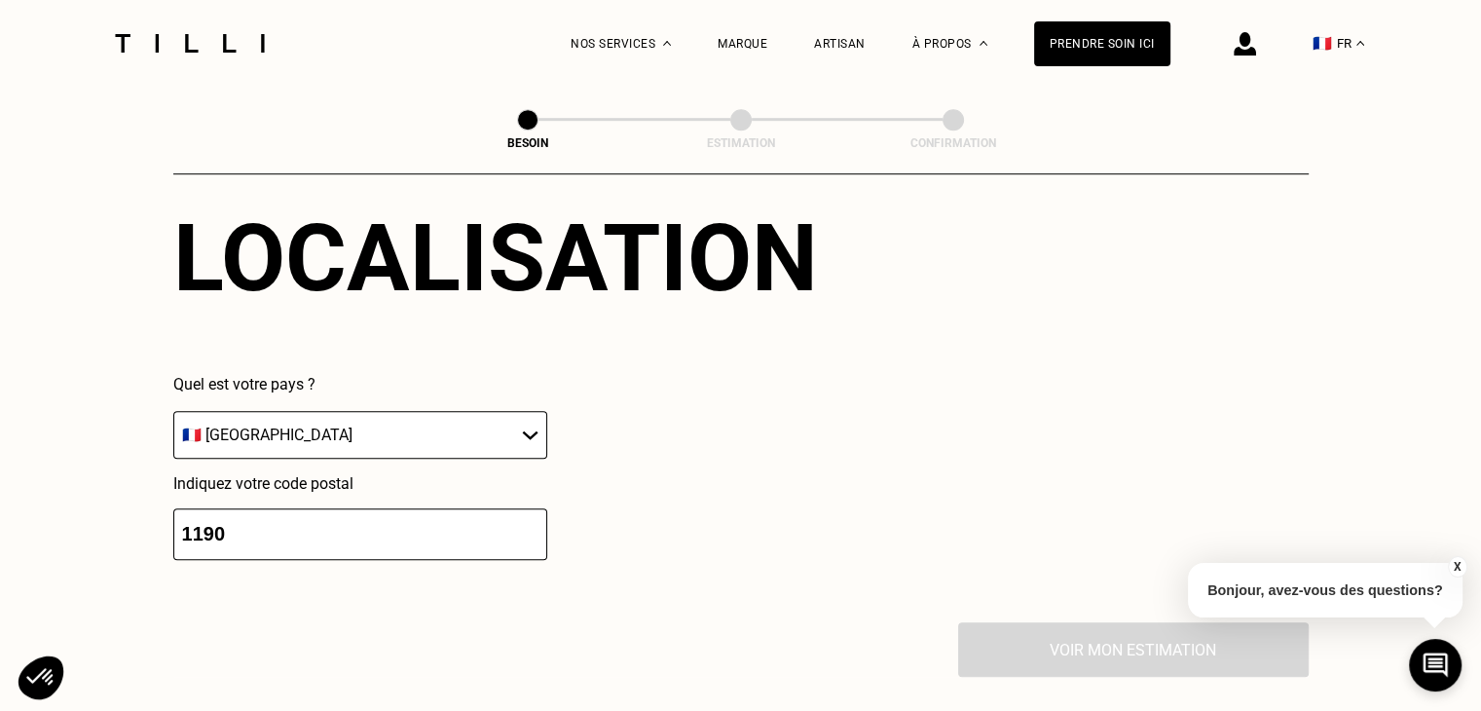
click at [384, 412] on select "🇩🇪 [GEOGRAPHIC_DATA] 🇦🇹 [GEOGRAPHIC_DATA] 🇧🇪 [GEOGRAPHIC_DATA] 🇧🇬 Bulgarie 🇨🇾 C…" at bounding box center [360, 435] width 374 height 48
click at [390, 419] on select "🇩🇪 [GEOGRAPHIC_DATA] 🇦🇹 [GEOGRAPHIC_DATA] 🇧🇪 [GEOGRAPHIC_DATA] 🇧🇬 Bulgarie 🇨🇾 C…" at bounding box center [360, 435] width 374 height 48
select select "BE"
click at [173, 411] on select "🇩🇪 [GEOGRAPHIC_DATA] 🇦🇹 [GEOGRAPHIC_DATA] 🇧🇪 [GEOGRAPHIC_DATA] 🇧🇬 Bulgarie 🇨🇾 C…" at bounding box center [360, 435] width 374 height 48
drag, startPoint x: 473, startPoint y: 555, endPoint x: 458, endPoint y: 500, distance: 57.7
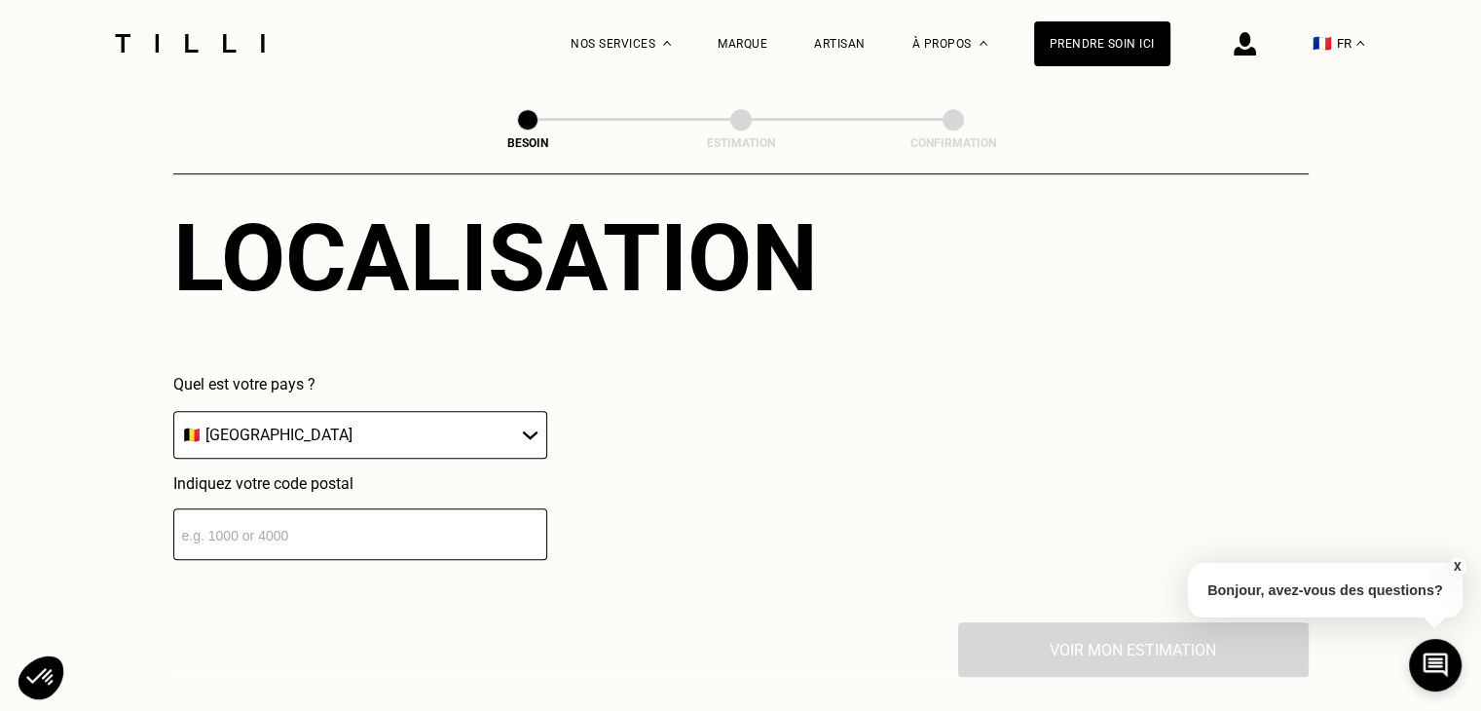
click at [471, 554] on div "Localisation Quel est votre pays ? 🇩🇪 [GEOGRAPHIC_DATA] 🇦🇹 [GEOGRAPHIC_DATA] 🇧🇪…" at bounding box center [741, 381] width 1136 height 481
click at [456, 508] on input "number" at bounding box center [360, 534] width 374 height 52
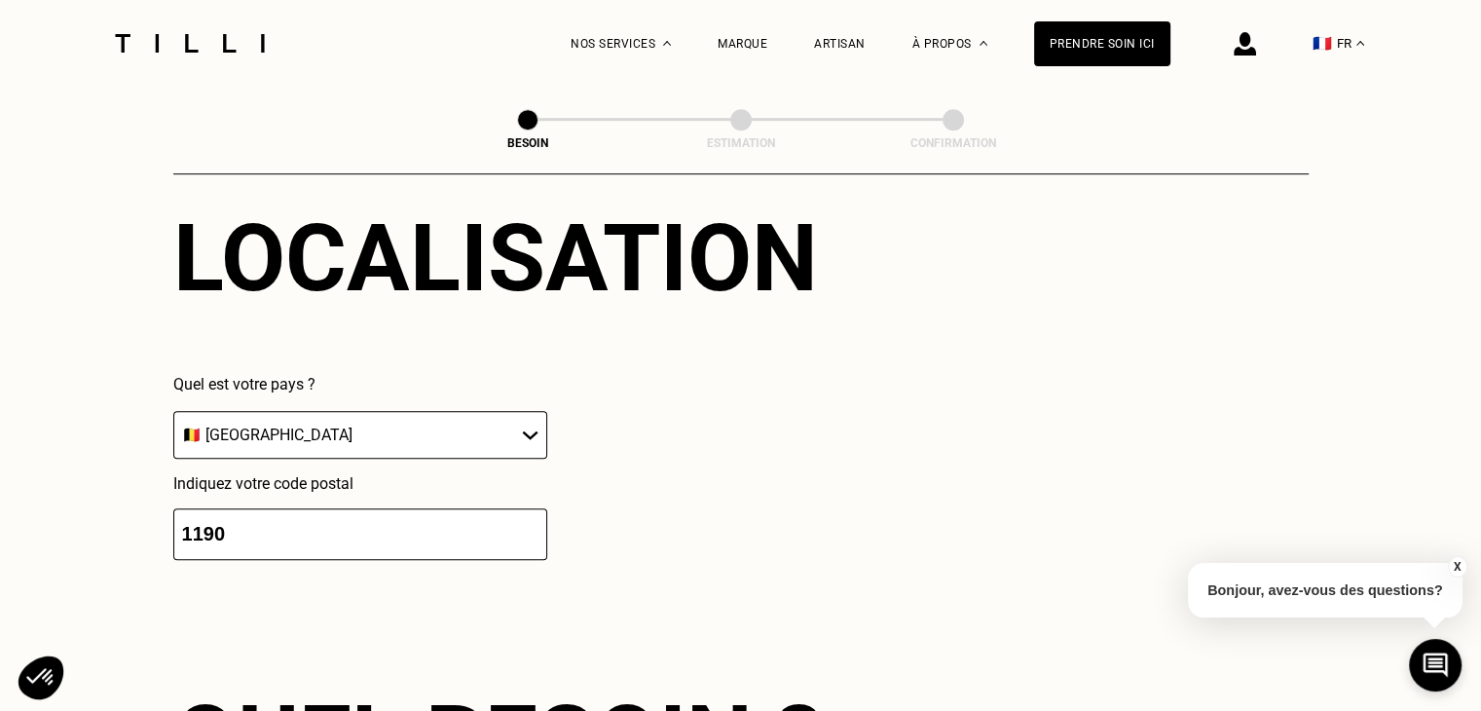
type input "1190"
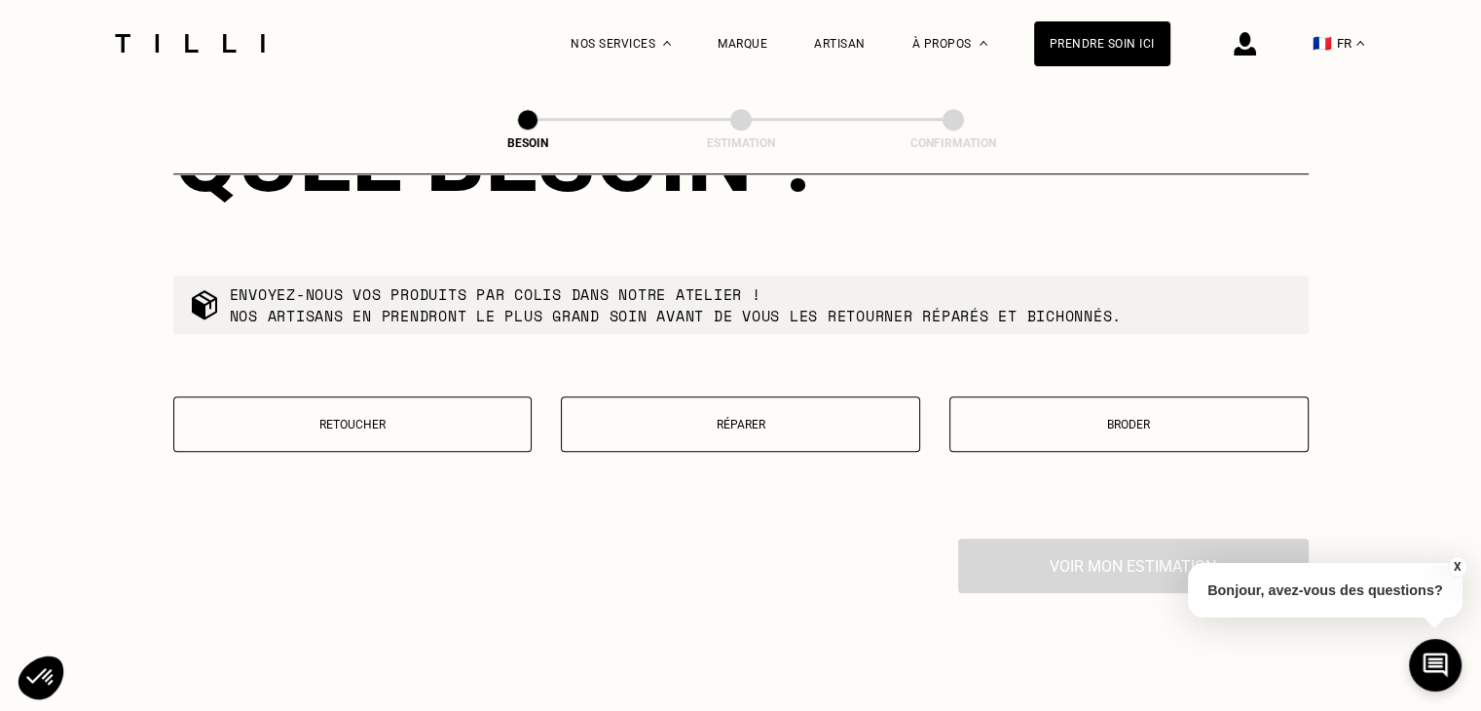
scroll to position [1846, 0]
click at [1048, 431] on button "Broder" at bounding box center [1129, 422] width 359 height 56
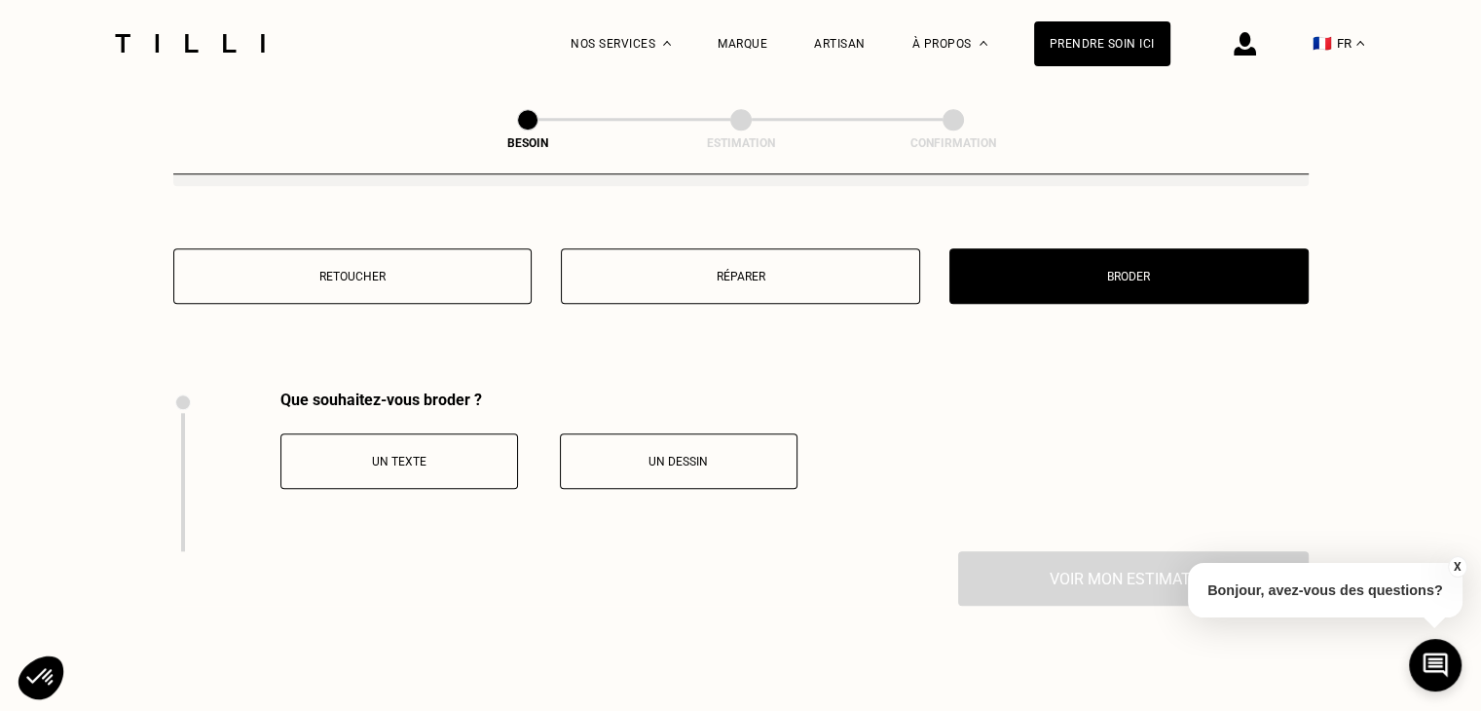
scroll to position [1956, 0]
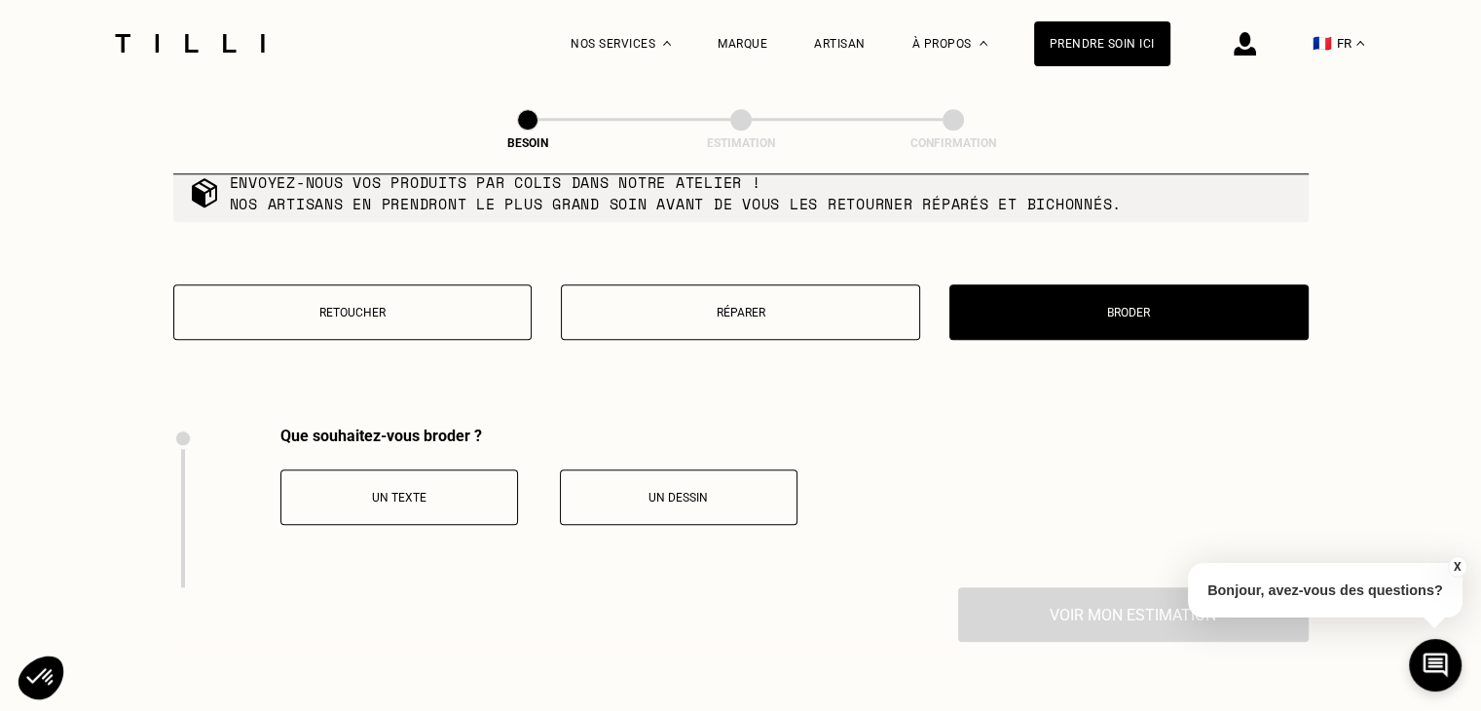
click at [380, 262] on div "Quel besoin ? Envoyez-nous vos produits par colis dans notre atelier ! Nos arti…" at bounding box center [741, 178] width 1136 height 497
click at [379, 267] on div "Quel besoin ? Envoyez-nous vos produits par colis dans notre atelier ! Nos arti…" at bounding box center [741, 178] width 1136 height 497
click at [368, 325] on button "Retoucher" at bounding box center [352, 312] width 359 height 56
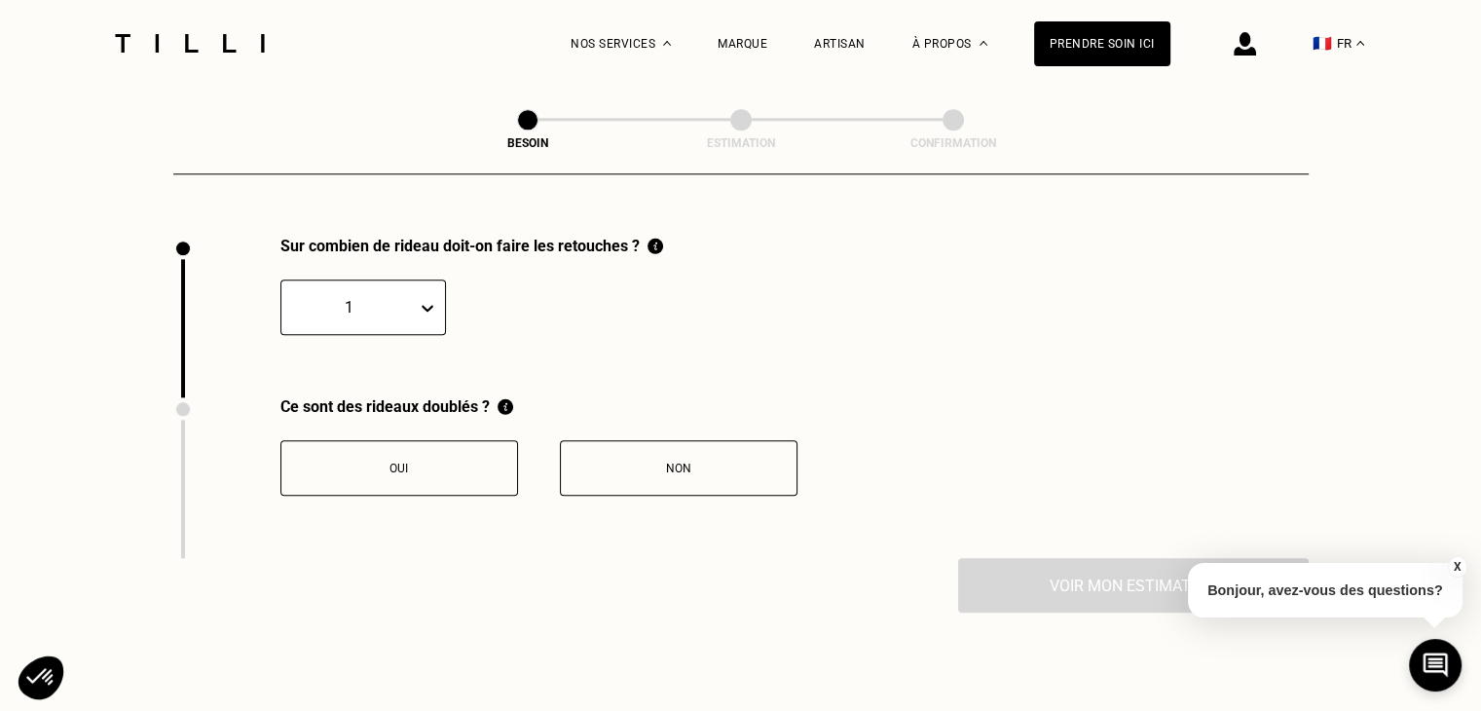
scroll to position [2151, 0]
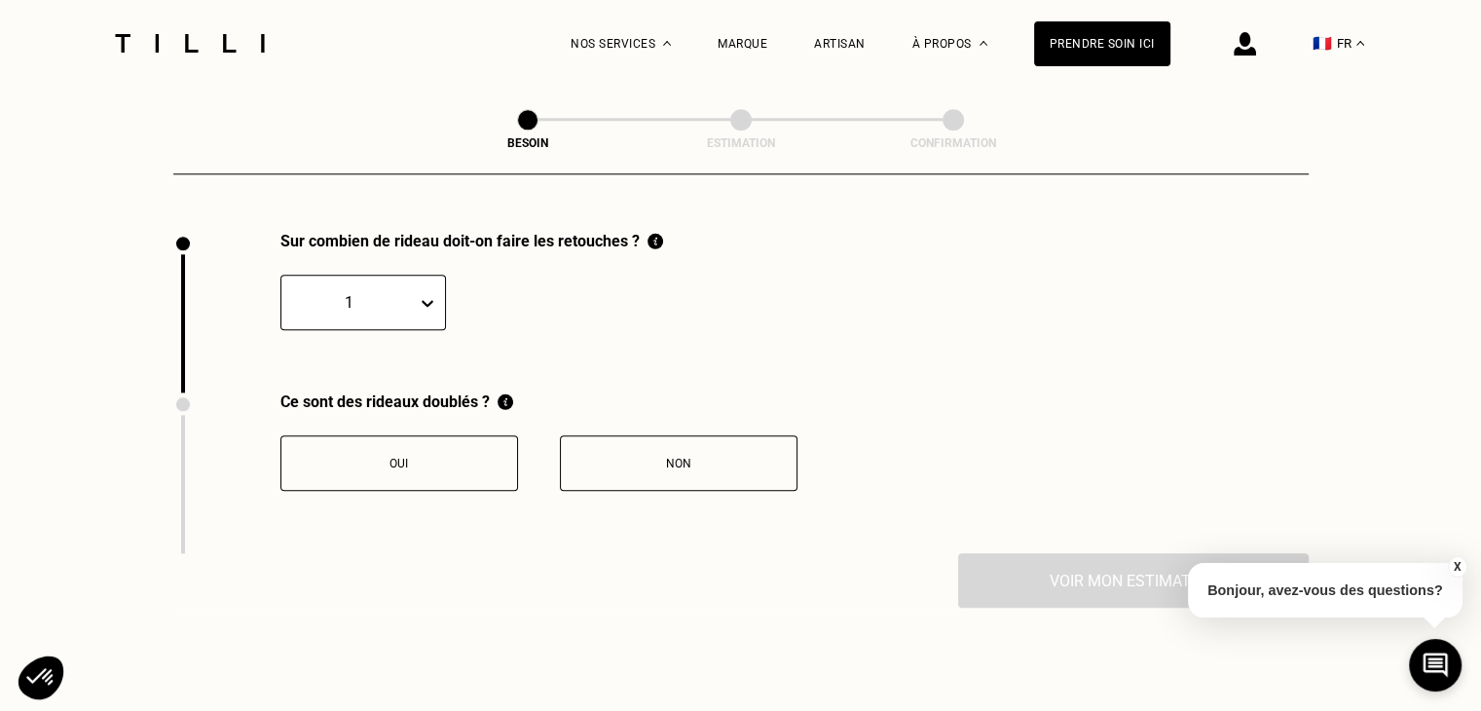
click at [424, 293] on icon at bounding box center [427, 302] width 19 height 19
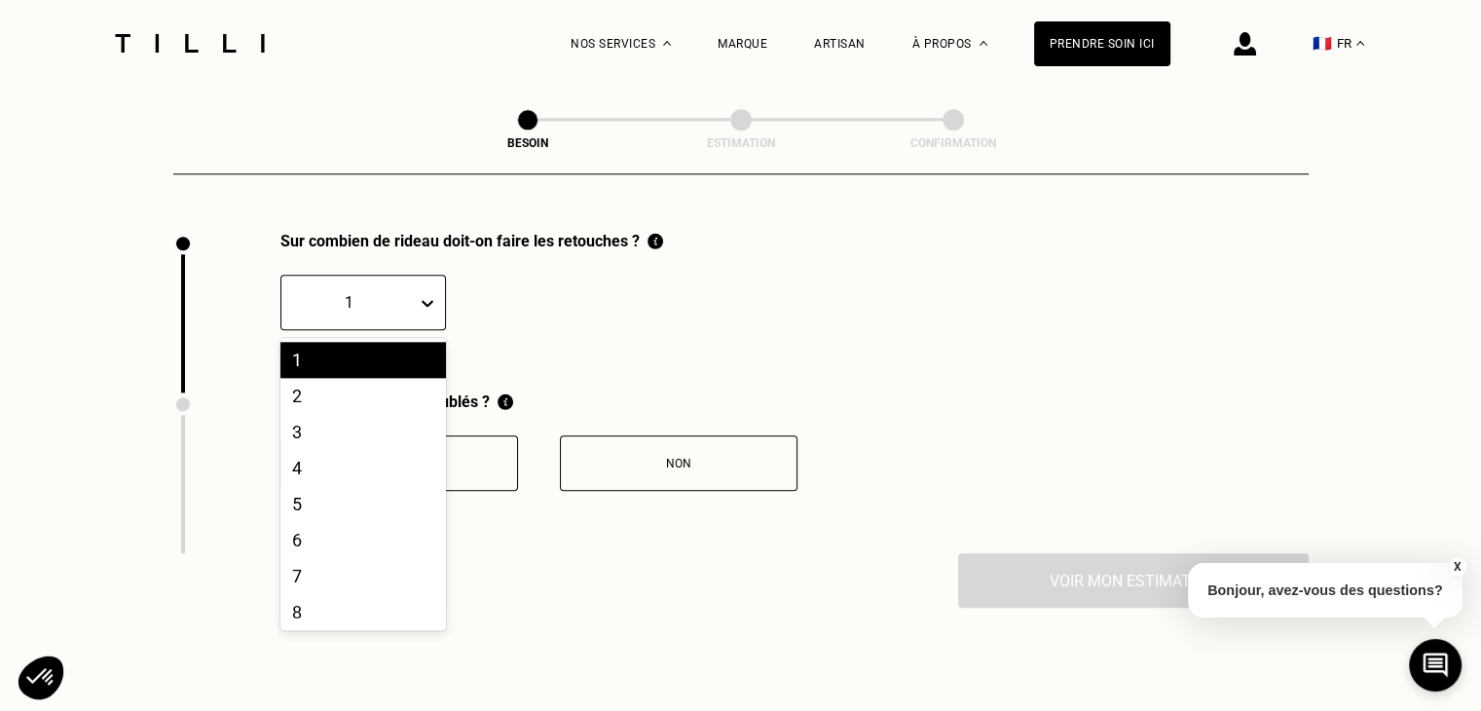
click at [530, 274] on div "20 results available. Use Up and Down to choose options, press Enter to select …" at bounding box center [472, 290] width 383 height 80
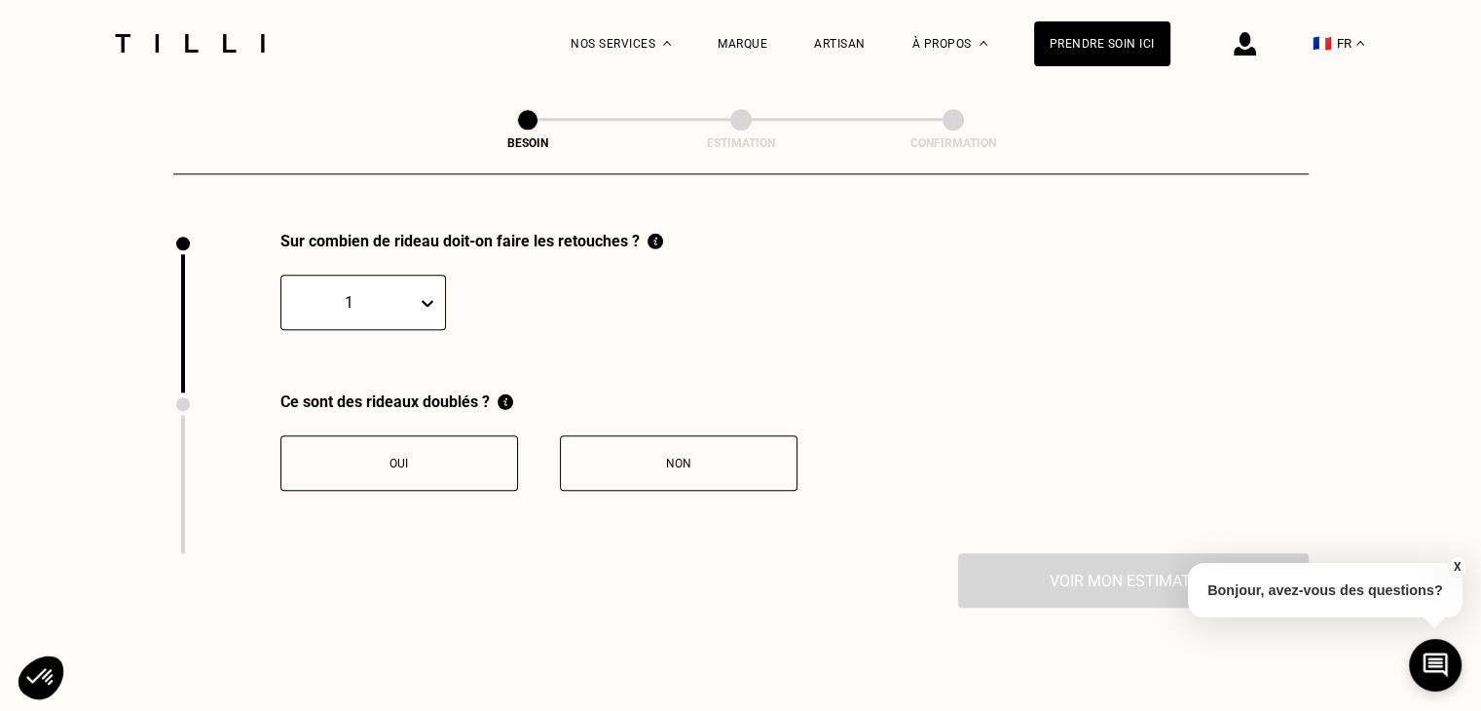
click at [545, 437] on div "Oui Non" at bounding box center [539, 463] width 517 height 56
click at [574, 457] on div "Non" at bounding box center [679, 464] width 216 height 14
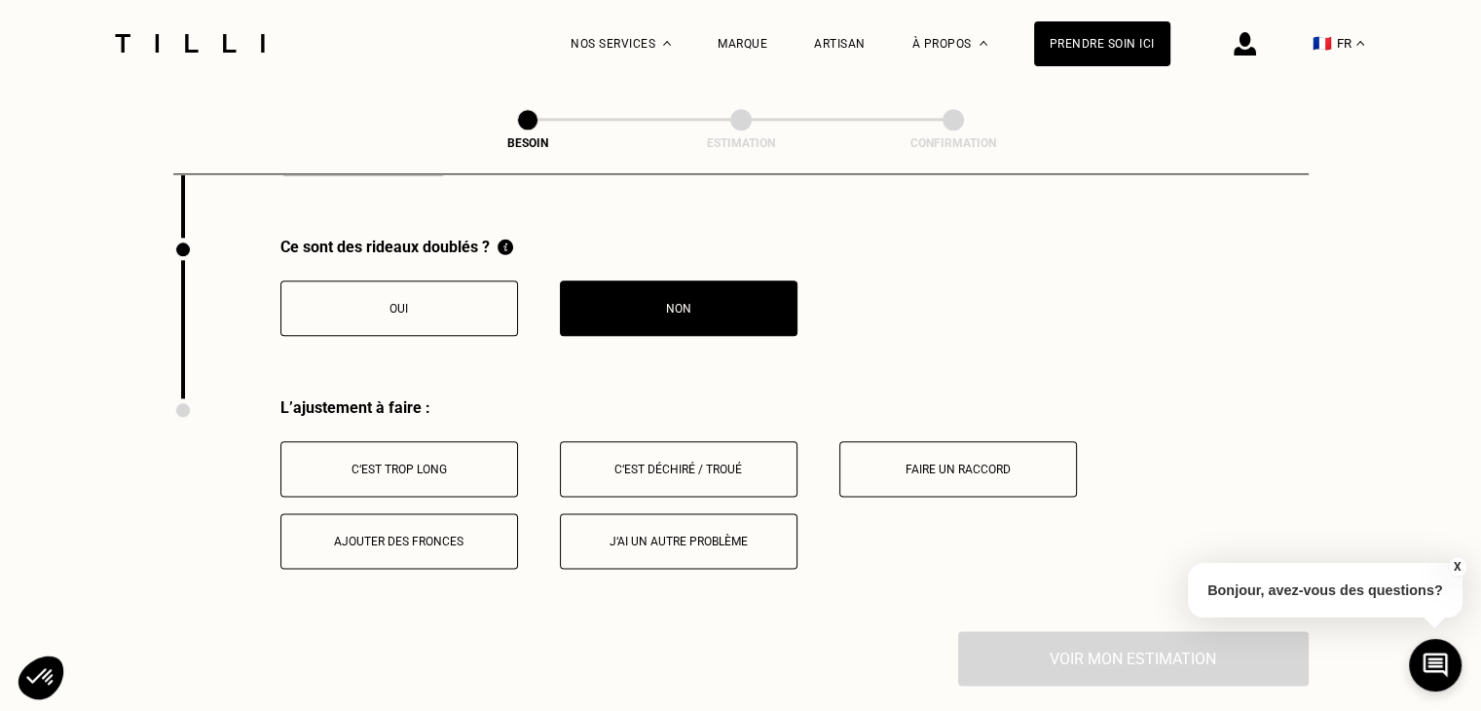
scroll to position [2181, 0]
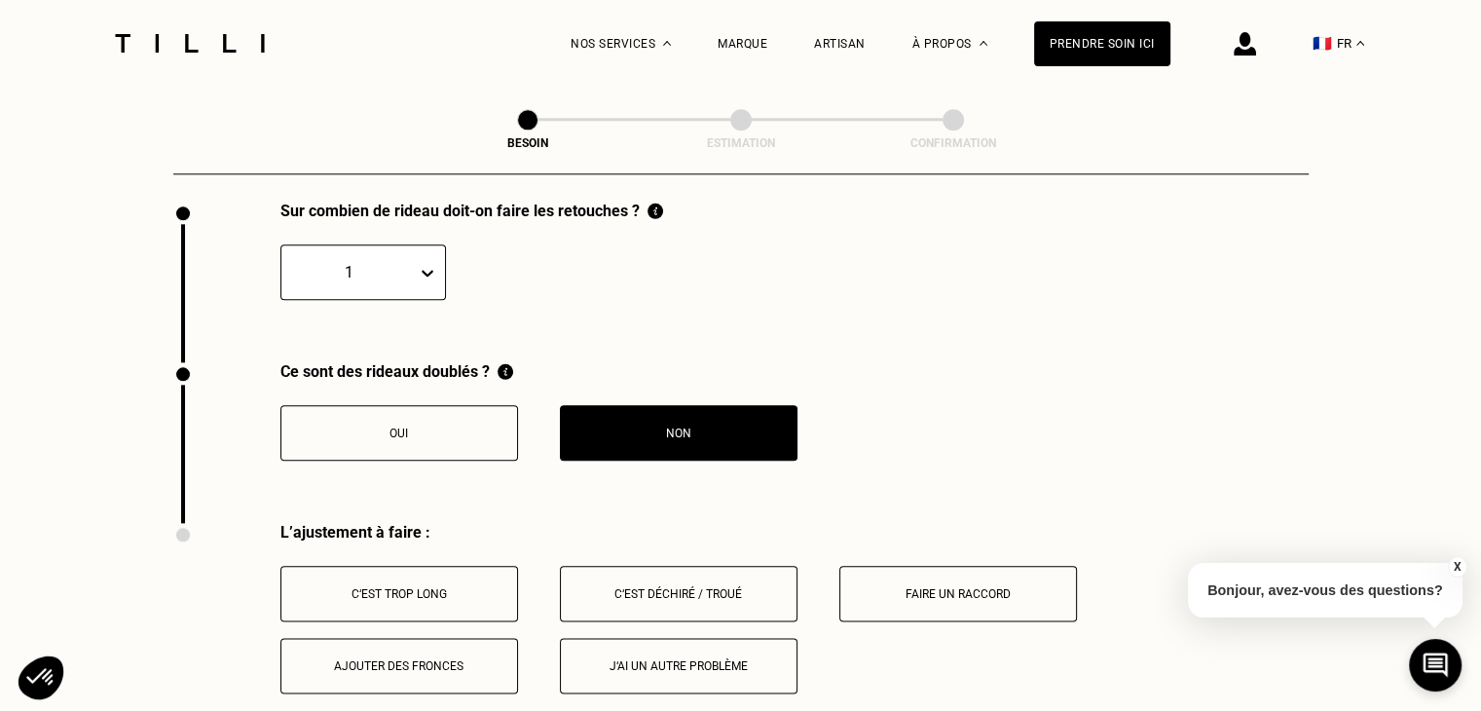
click at [399, 288] on div "Sur combien de rideau doit-on faire les retouches ? 1" at bounding box center [418, 282] width 490 height 161
click at [399, 287] on div "Sur combien de rideau doit-on faire les retouches ? 1" at bounding box center [418, 282] width 490 height 161
click at [399, 263] on div at bounding box center [349, 272] width 116 height 22
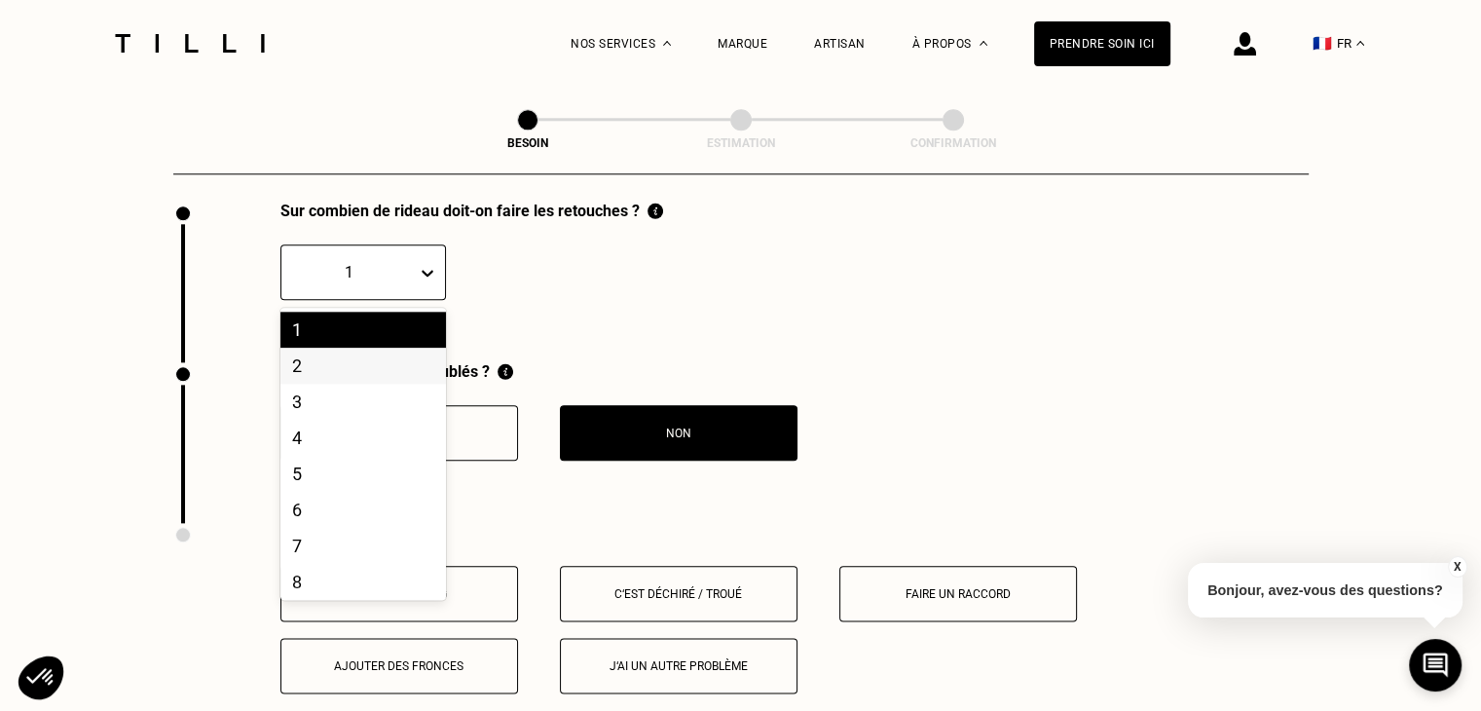
click at [374, 353] on div "2" at bounding box center [364, 366] width 166 height 36
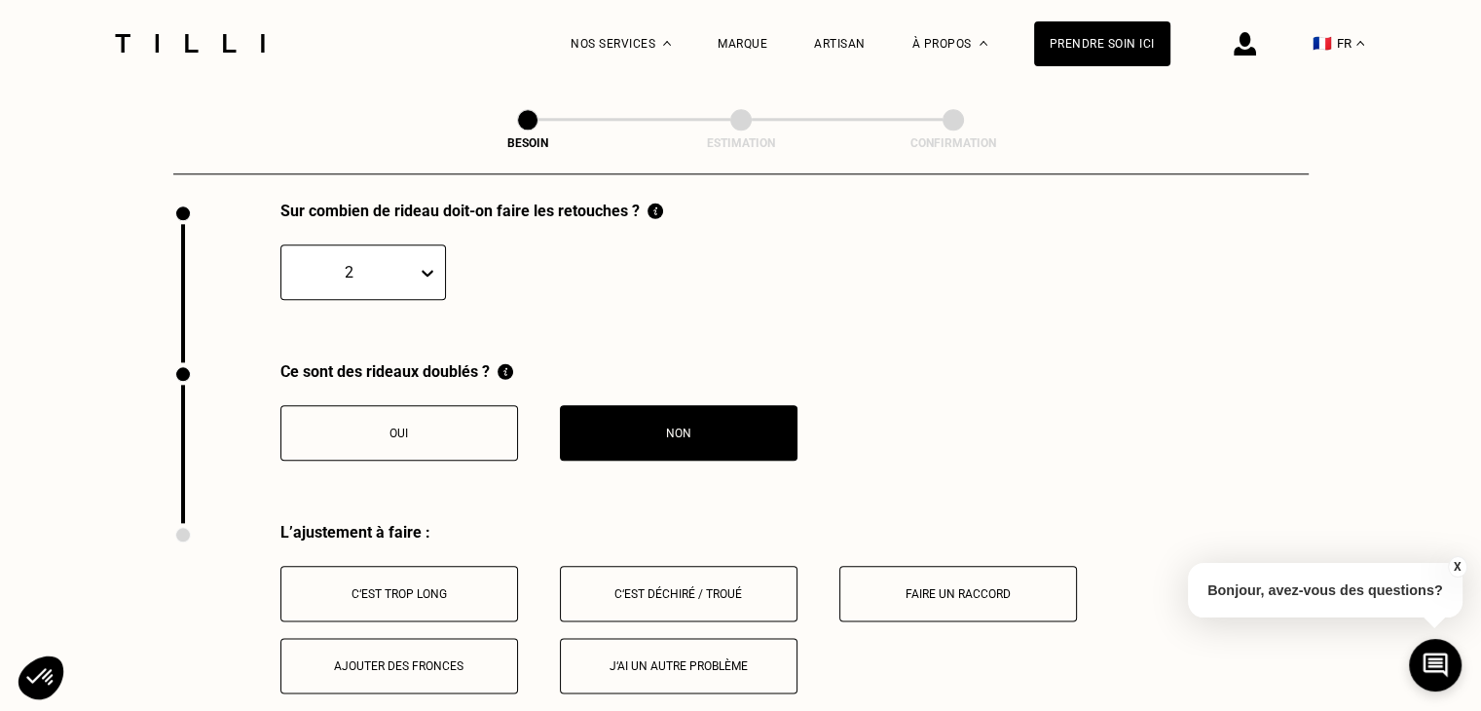
click at [978, 468] on div "Ce sont des rideaux doublés ? Oui Non" at bounding box center [741, 442] width 1136 height 161
click at [397, 587] on div "C‘est trop long" at bounding box center [399, 594] width 216 height 14
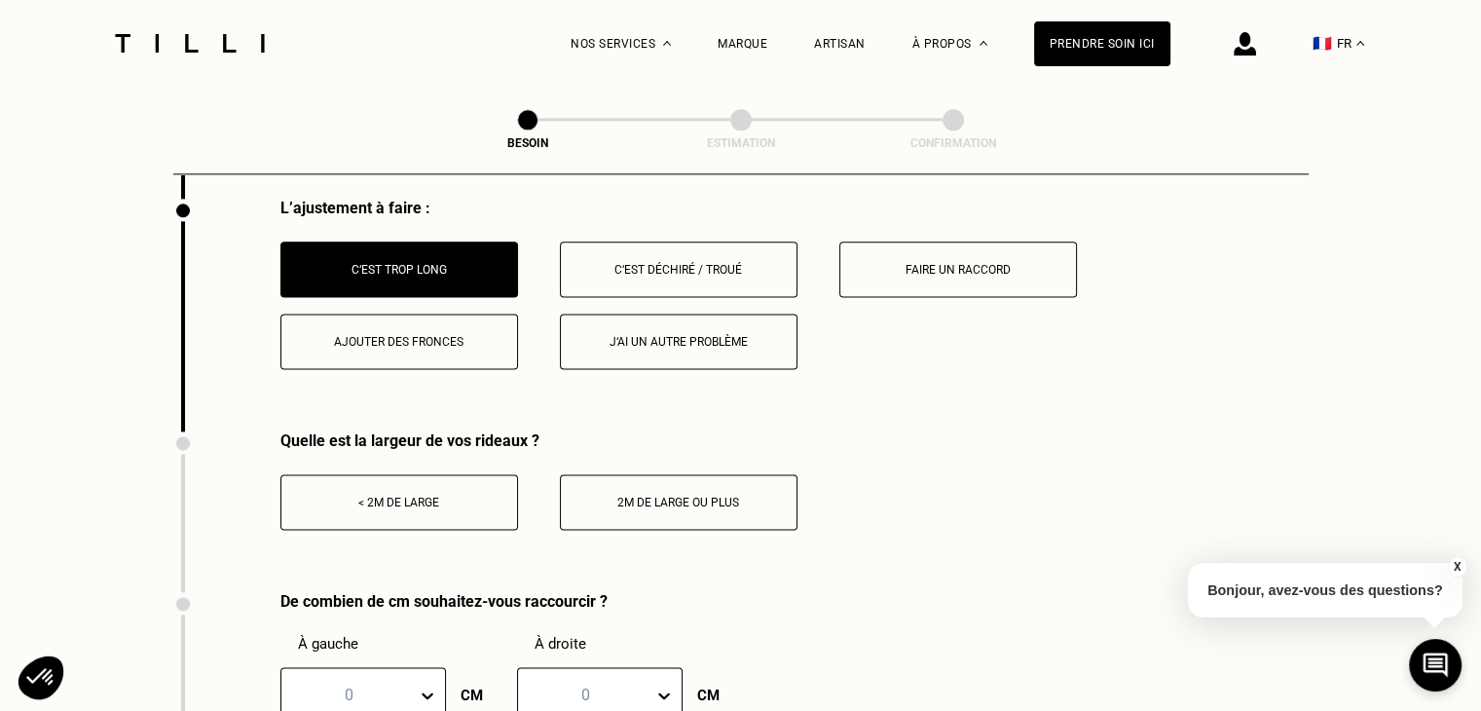
scroll to position [2376, 0]
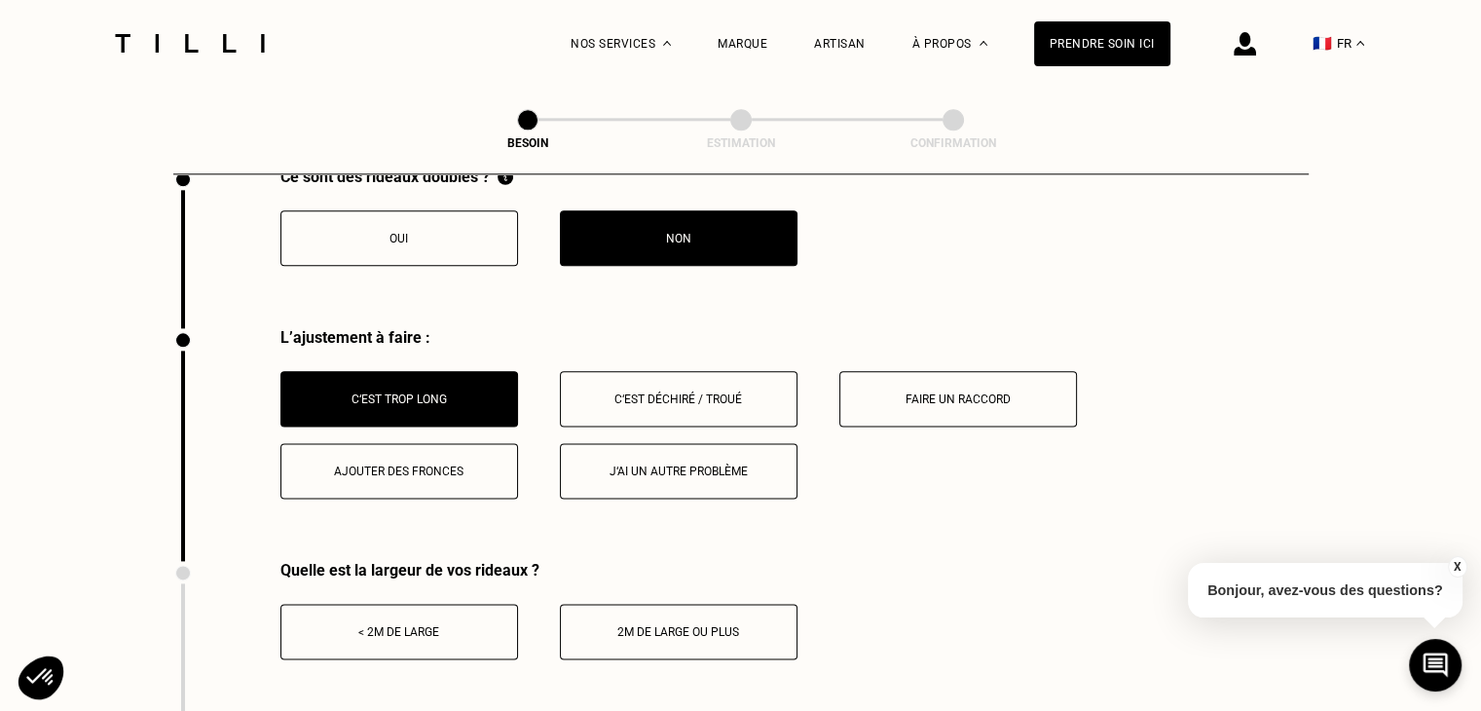
click at [993, 437] on div "C‘est trop long C‘est déchiré / troué Faire un raccord Ajouter des fronces J‘ai…" at bounding box center [795, 435] width 1029 height 128
click at [992, 396] on button "Faire un raccord" at bounding box center [959, 399] width 238 height 56
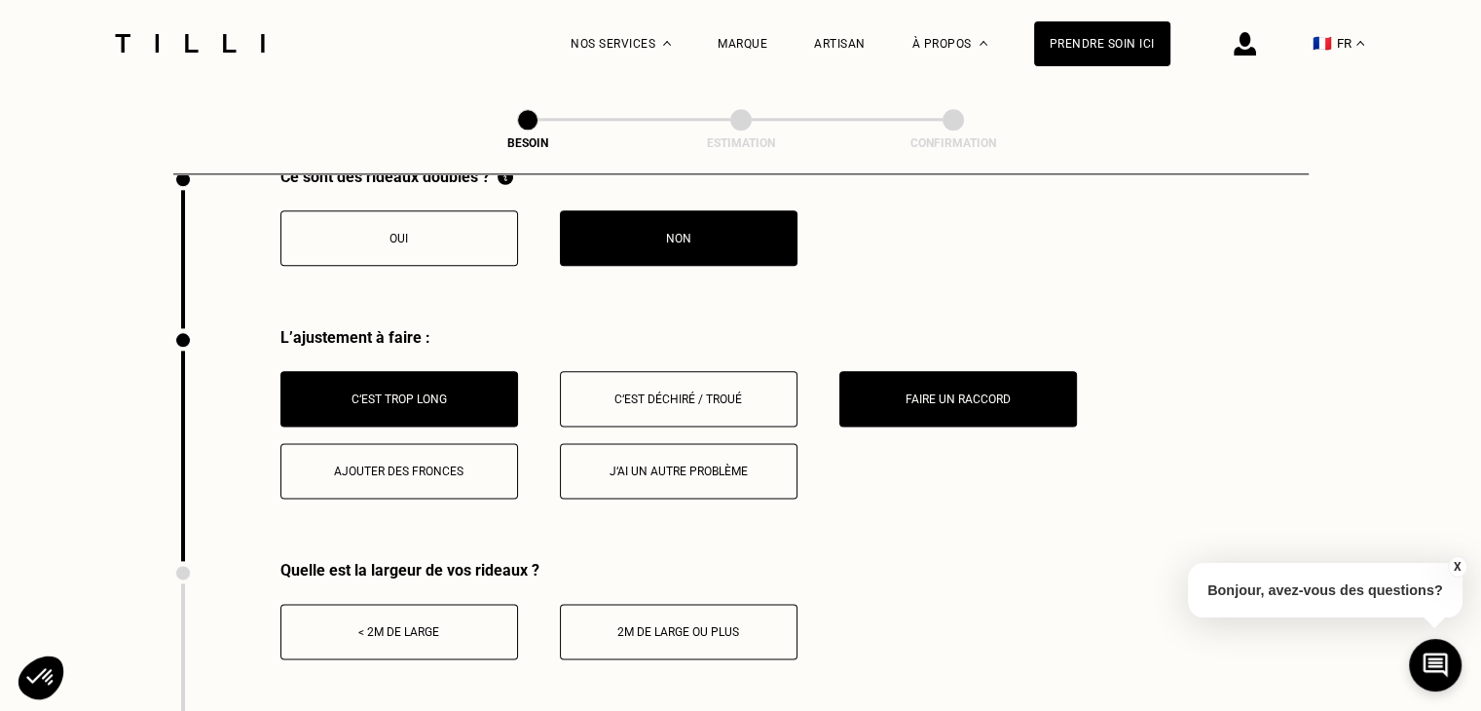
click at [391, 398] on button "C‘est trop long" at bounding box center [400, 399] width 238 height 56
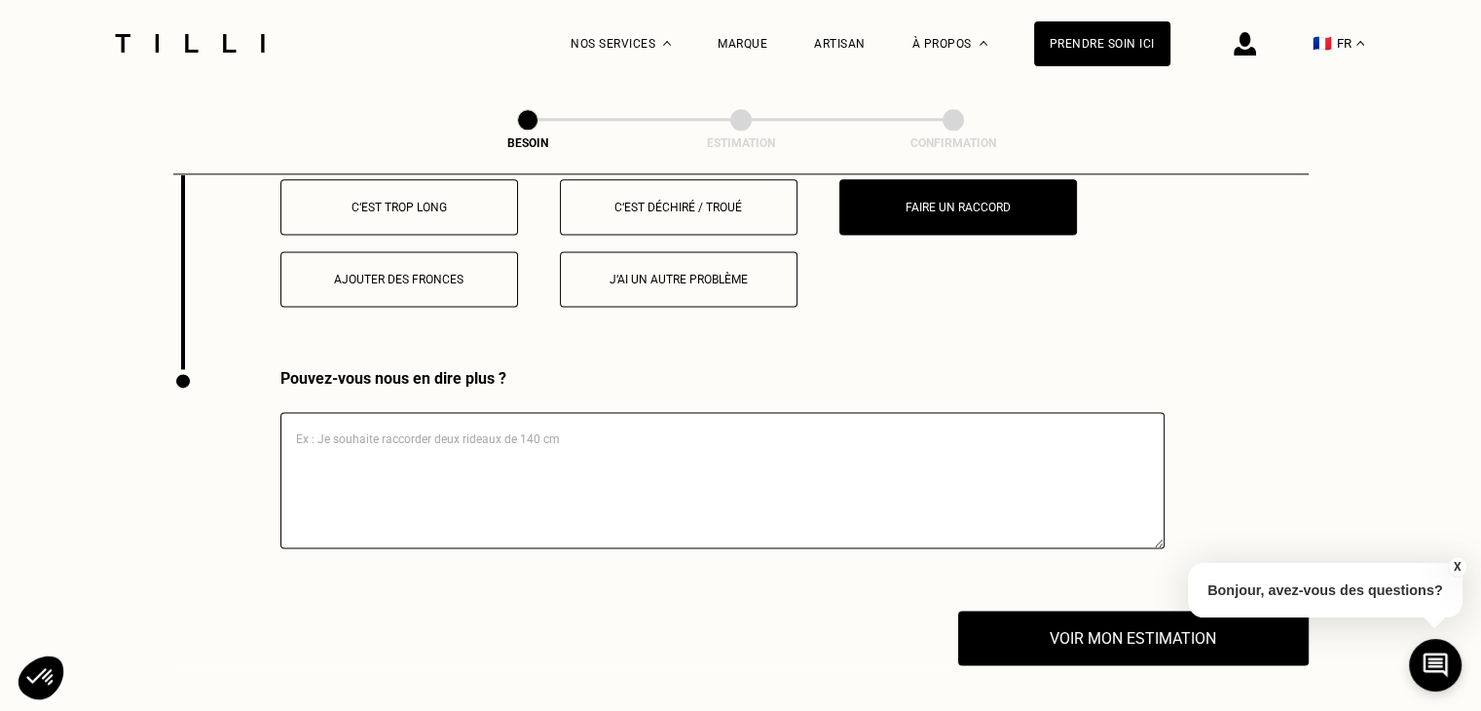
scroll to position [2668, 0]
